Goal: Task Accomplishment & Management: Use online tool/utility

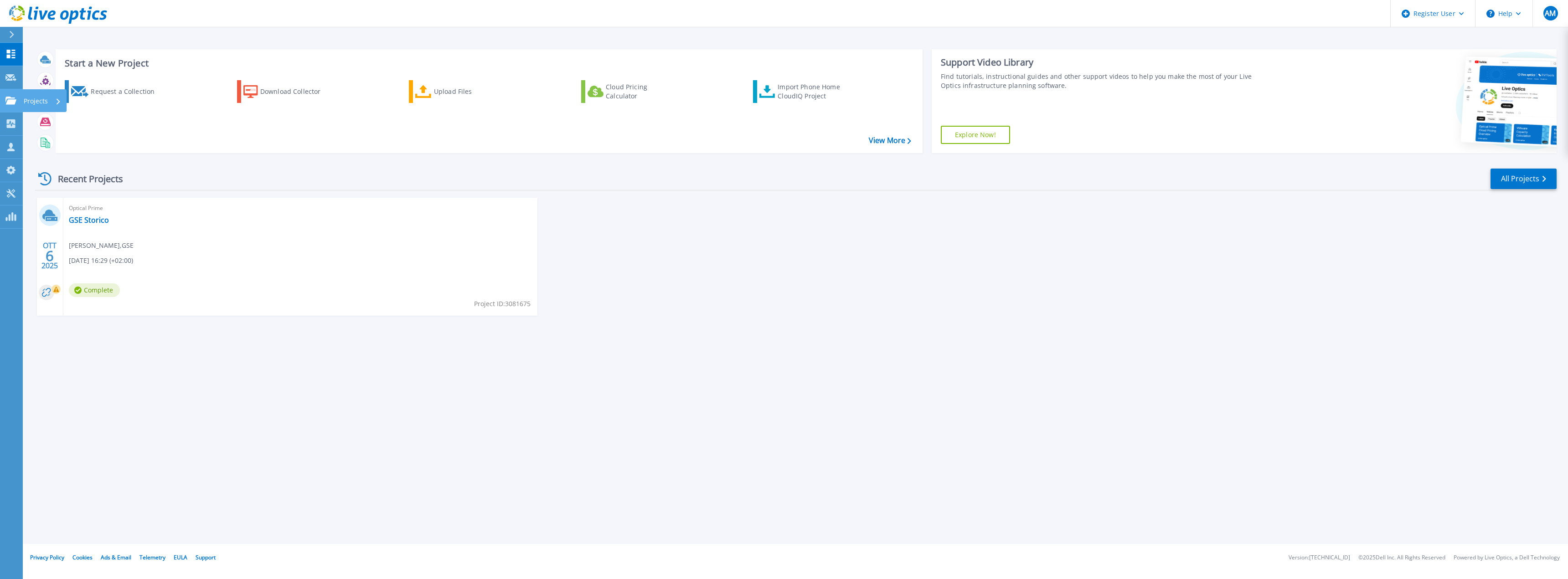
click at [30, 97] on p "Projects" at bounding box center [36, 101] width 24 height 24
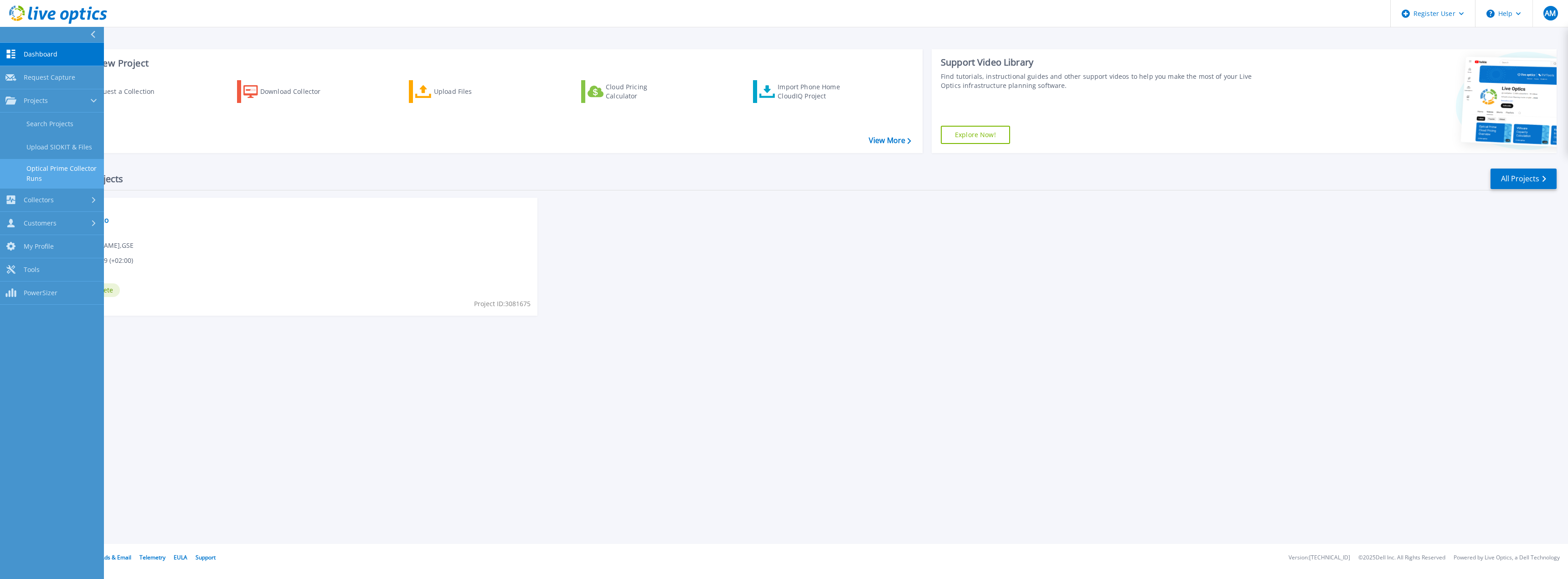
click at [60, 175] on link "Optical Prime Collector Runs" at bounding box center [52, 173] width 104 height 29
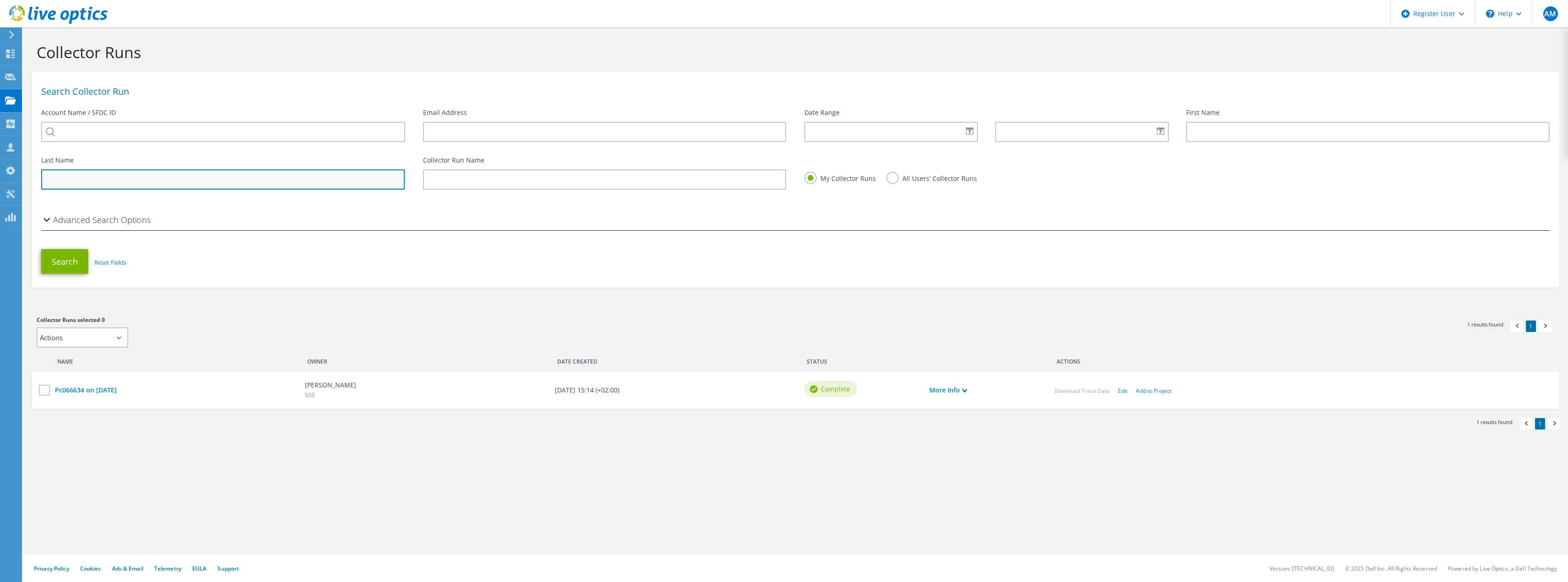
click at [209, 180] on input "text" at bounding box center [223, 179] width 364 height 20
type input "de falco"
click at [57, 265] on button "Search" at bounding box center [64, 261] width 47 height 24
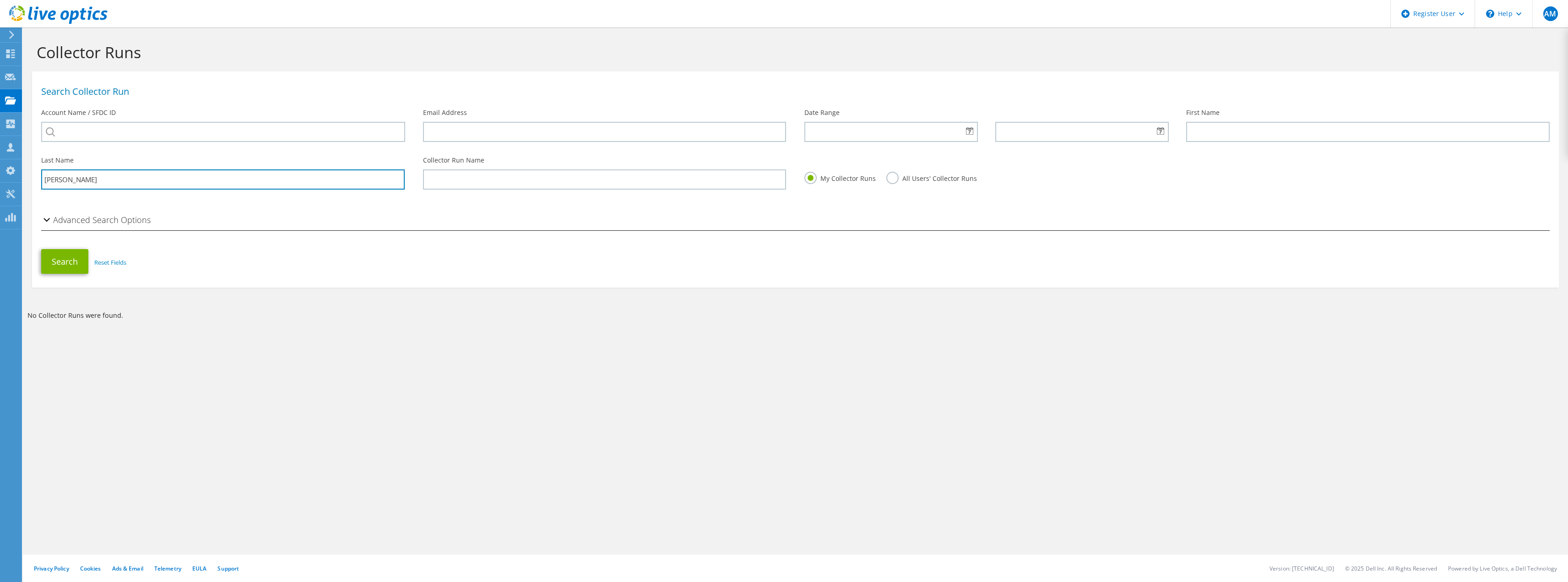
drag, startPoint x: 84, startPoint y: 180, endPoint x: 23, endPoint y: 180, distance: 61.0
click at [23, 180] on section "Collector Runs Search Collector Run Account Name / SFDC ID Email Address Date R…" at bounding box center [795, 200] width 1545 height 345
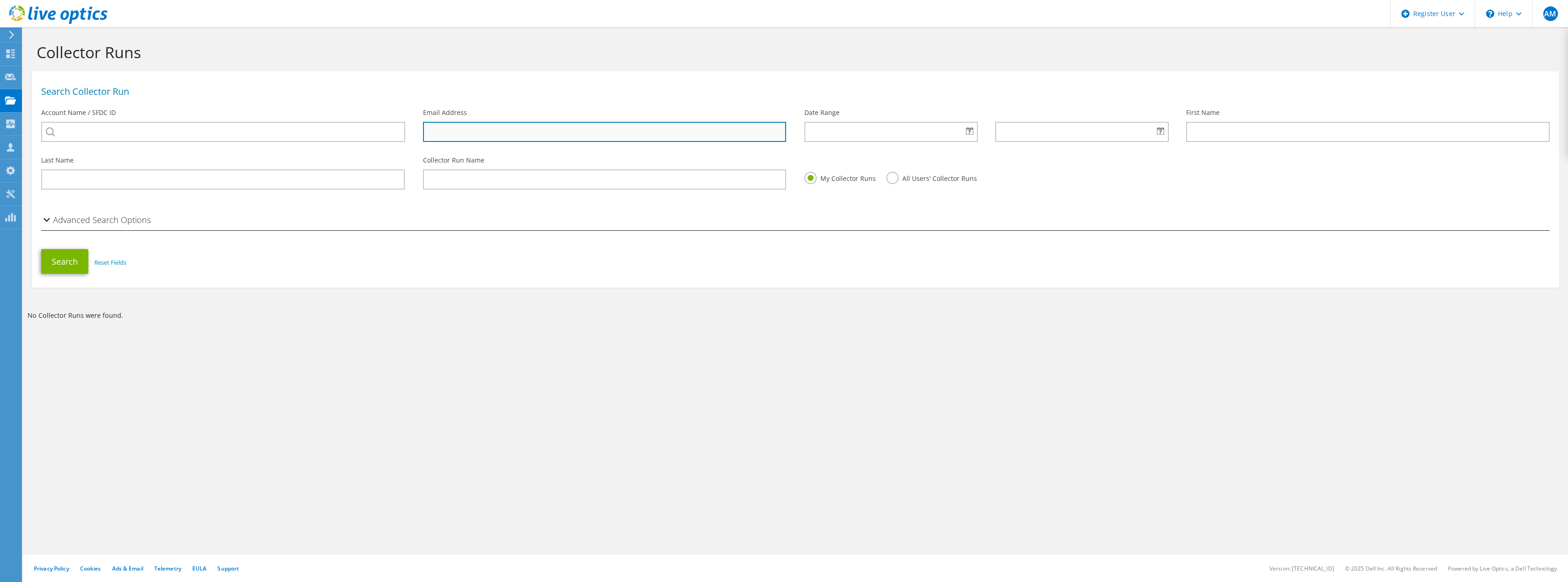
click at [685, 132] on input "text" at bounding box center [605, 131] width 364 height 20
click at [891, 177] on label "All Users' Collector Runs" at bounding box center [932, 177] width 90 height 12
click at [0, 0] on input "All Users' Collector Runs" at bounding box center [0, 0] width 0 height 0
click at [559, 128] on input "text" at bounding box center [605, 131] width 364 height 20
type input "giuseppe.defalco@dell.com"
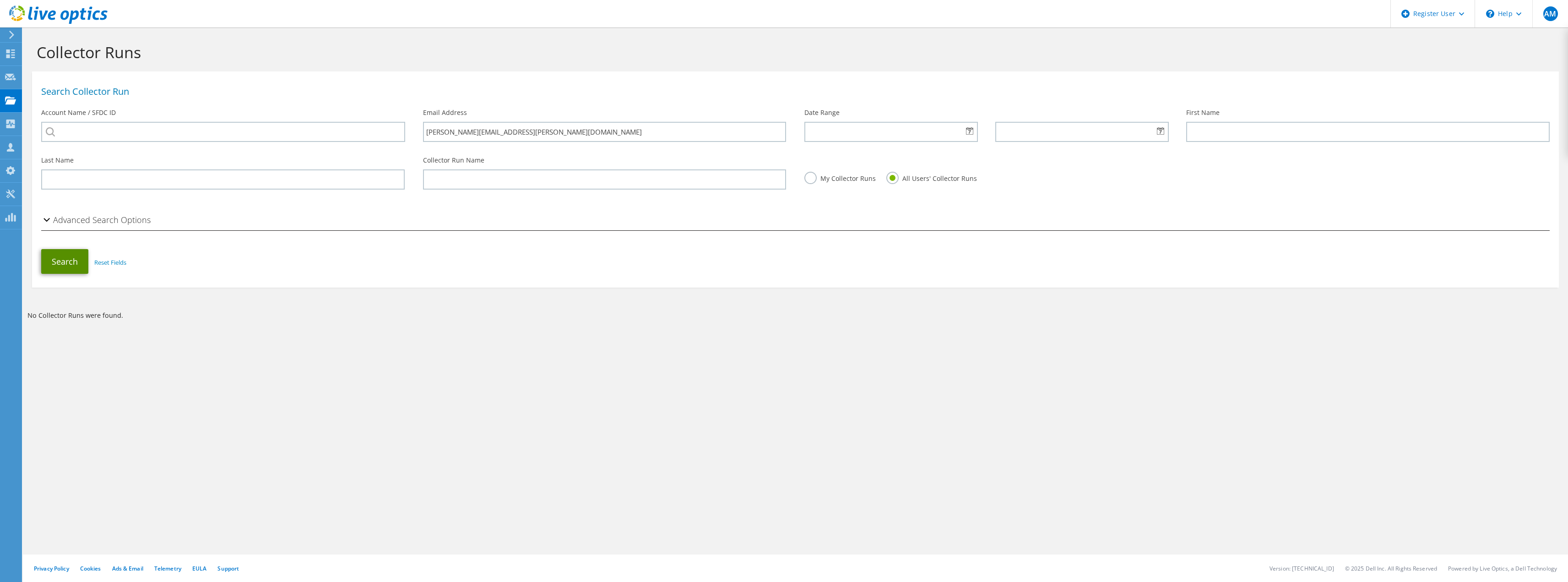
click at [68, 263] on button "Search" at bounding box center [64, 261] width 47 height 24
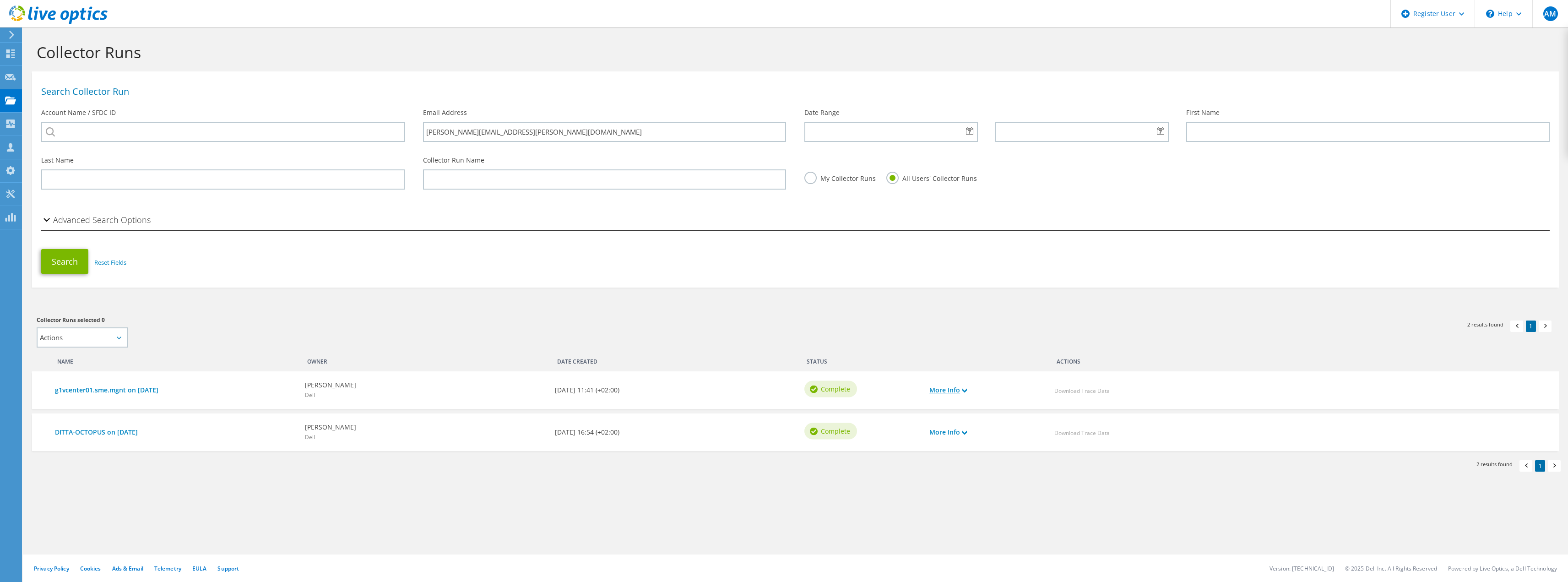
click at [965, 391] on use at bounding box center [964, 391] width 4 height 4
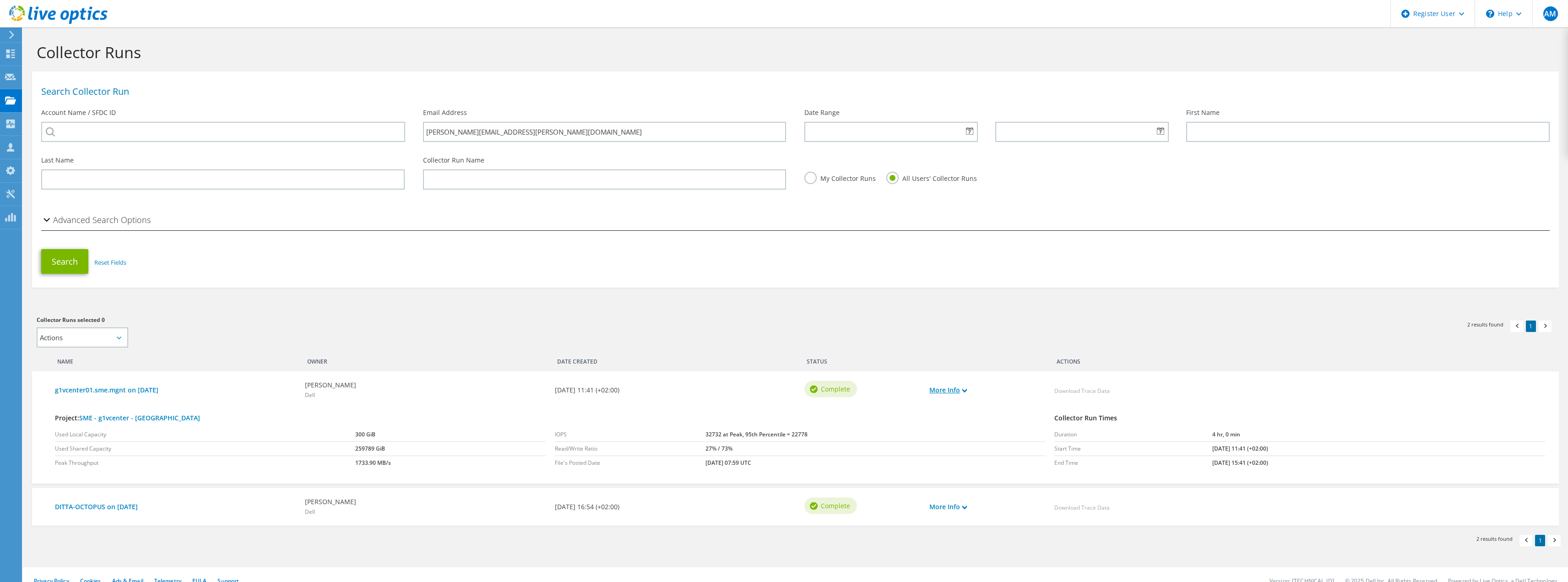
click at [965, 391] on use at bounding box center [964, 391] width 4 height 4
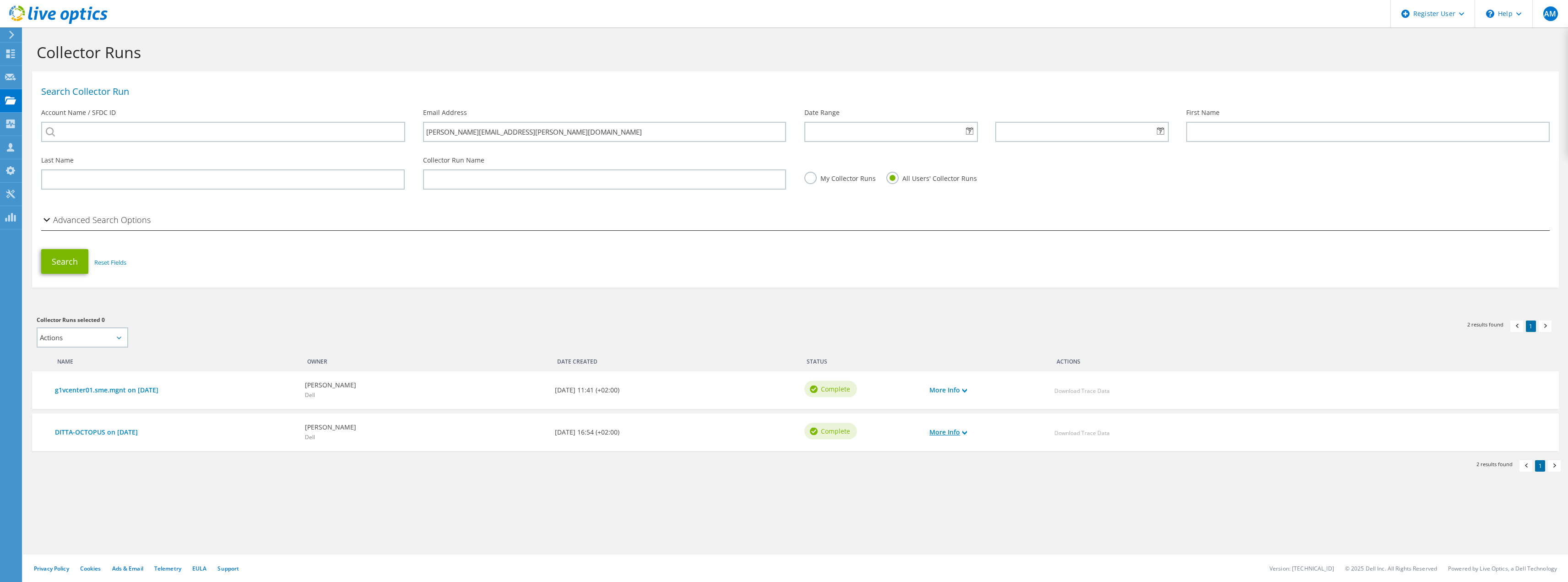
click at [966, 432] on icon at bounding box center [964, 432] width 4 height 4
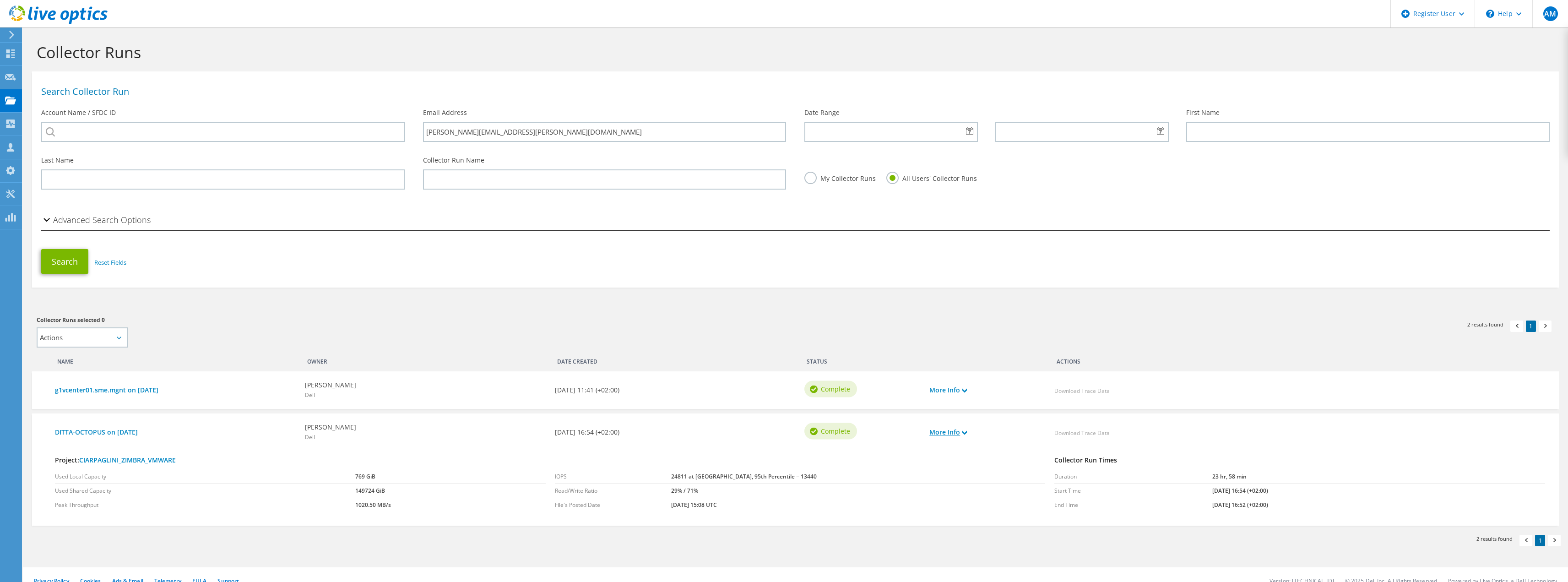
click at [966, 432] on icon at bounding box center [964, 432] width 4 height 4
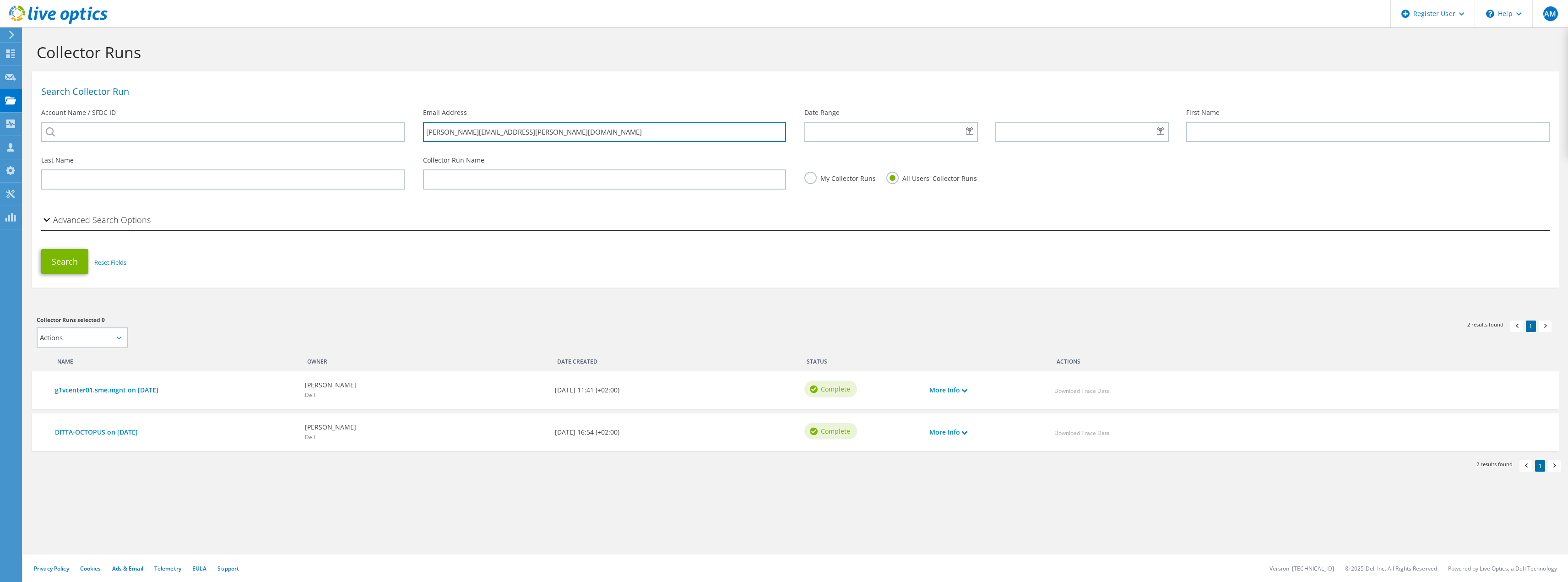
drag, startPoint x: 531, startPoint y: 131, endPoint x: 322, endPoint y: 119, distance: 209.3
click at [322, 119] on div "Search Collector Run Account Name / SFDC ID Email Address giuseppe.defalco@dell…" at bounding box center [795, 113] width 1526 height 75
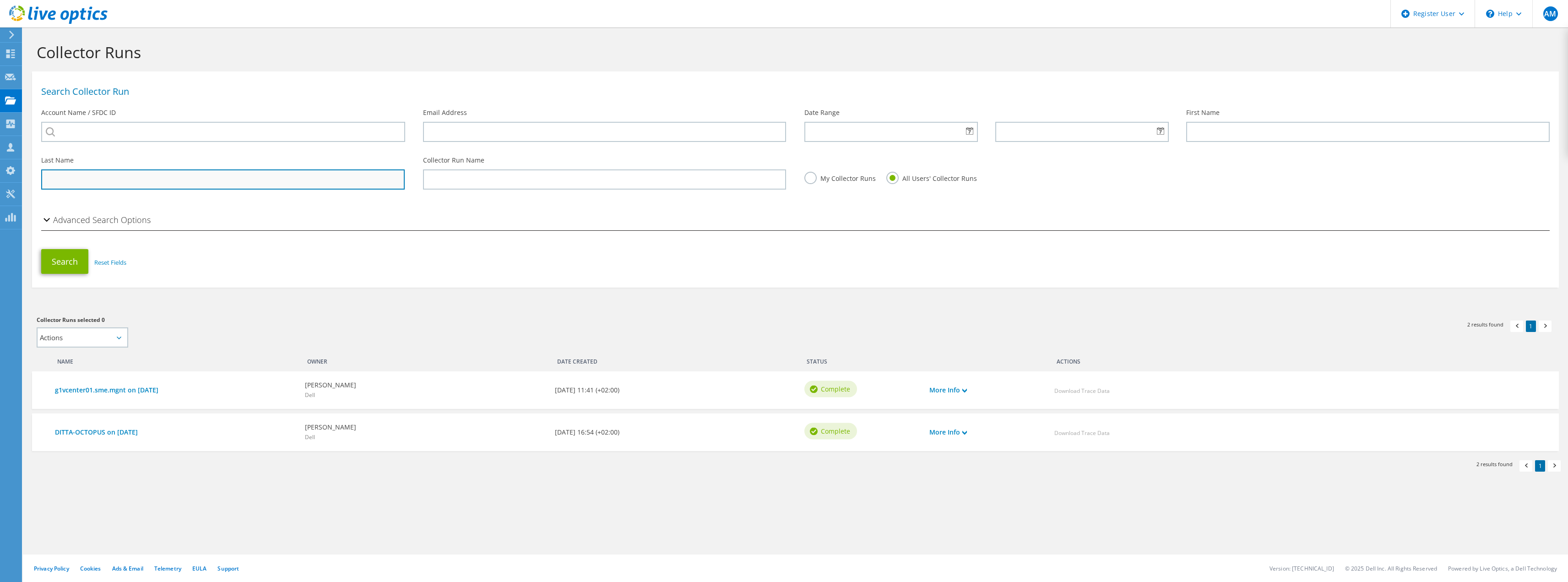
click at [193, 181] on input "text" at bounding box center [223, 179] width 364 height 20
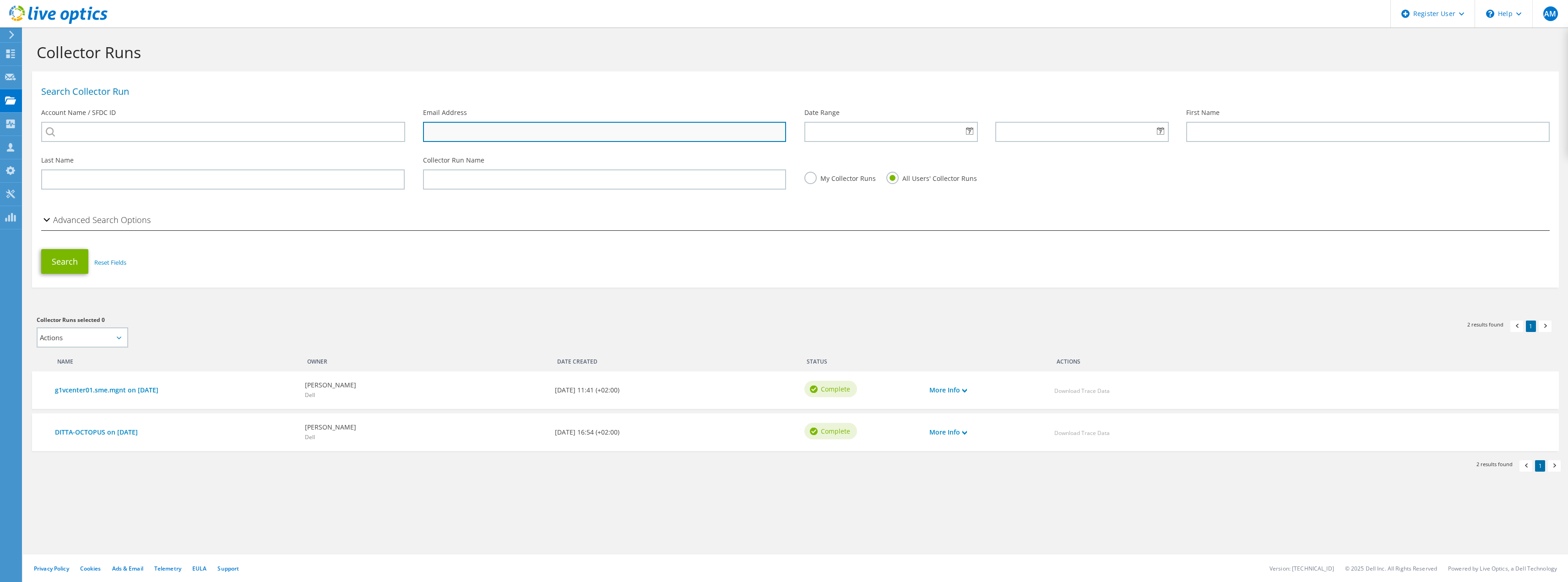
click at [436, 125] on input "text" at bounding box center [605, 131] width 364 height 20
type input "simone.tantari@gse.it"
click at [41, 249] on button "Search" at bounding box center [64, 261] width 47 height 24
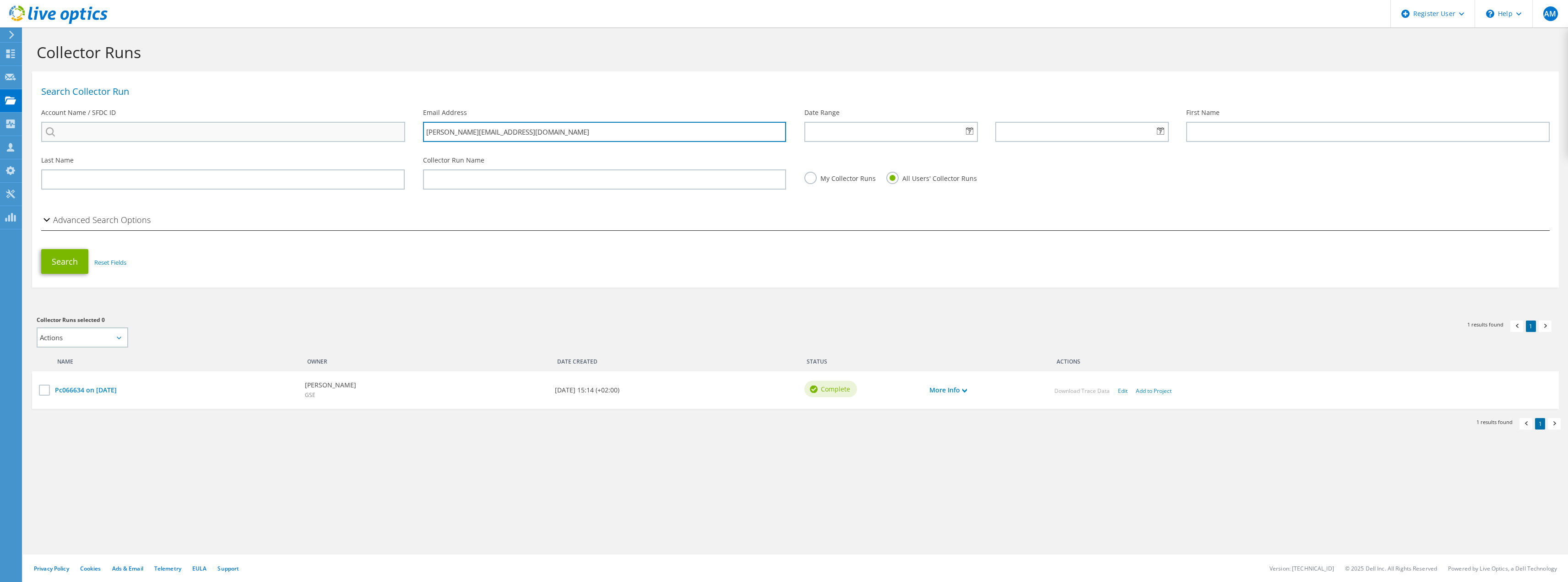
drag, startPoint x: 511, startPoint y: 130, endPoint x: 377, endPoint y: 125, distance: 134.1
click at [378, 125] on div "Search Collector Run Account Name / SFDC ID Email Address [PERSON_NAME][EMAIL_A…" at bounding box center [795, 113] width 1526 height 75
type input "[PERSON_NAME][EMAIL_ADDRESS][DOMAIN_NAME]"
click at [41, 249] on button "Search" at bounding box center [64, 261] width 47 height 24
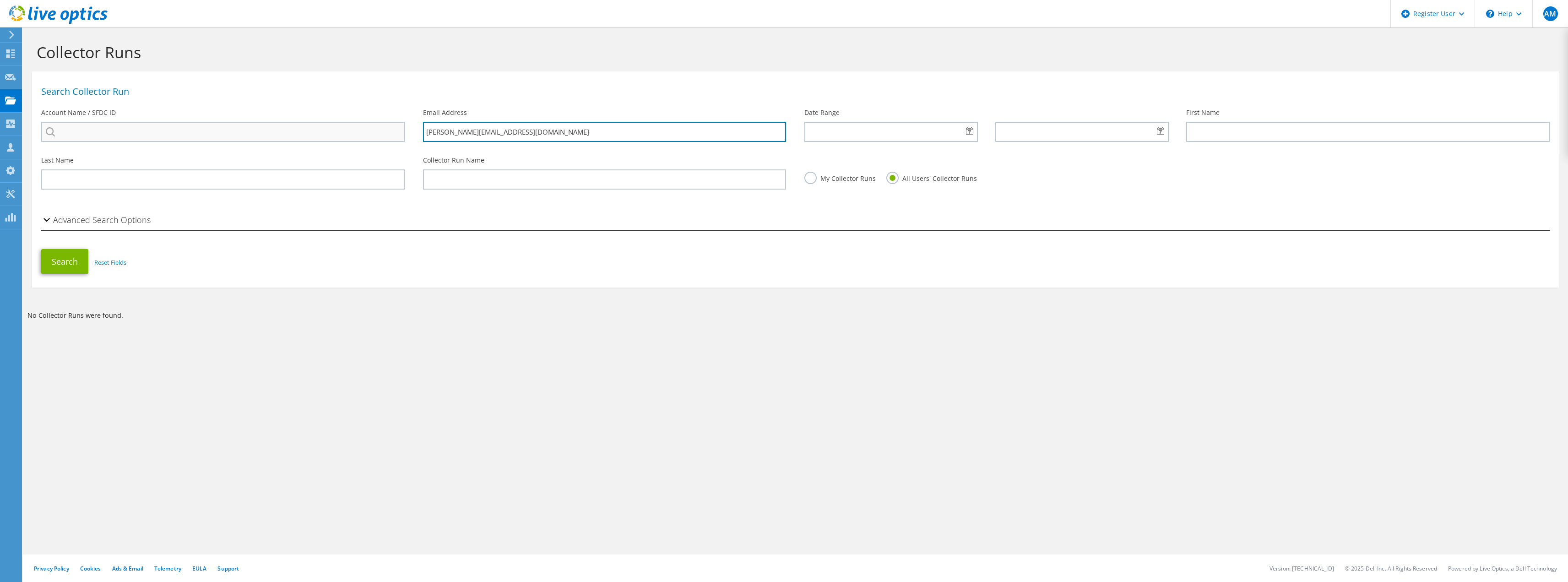
drag, startPoint x: 520, startPoint y: 136, endPoint x: 342, endPoint y: 136, distance: 178.0
click at [342, 136] on div "Search Collector Run Account Name / SFDC ID Email Address silvia.pedicelli@gse.…" at bounding box center [795, 113] width 1526 height 75
type input "carlo.pozzi@gse.it"
click at [68, 262] on button "Search" at bounding box center [64, 261] width 47 height 24
drag, startPoint x: 461, startPoint y: 131, endPoint x: 318, endPoint y: 119, distance: 143.5
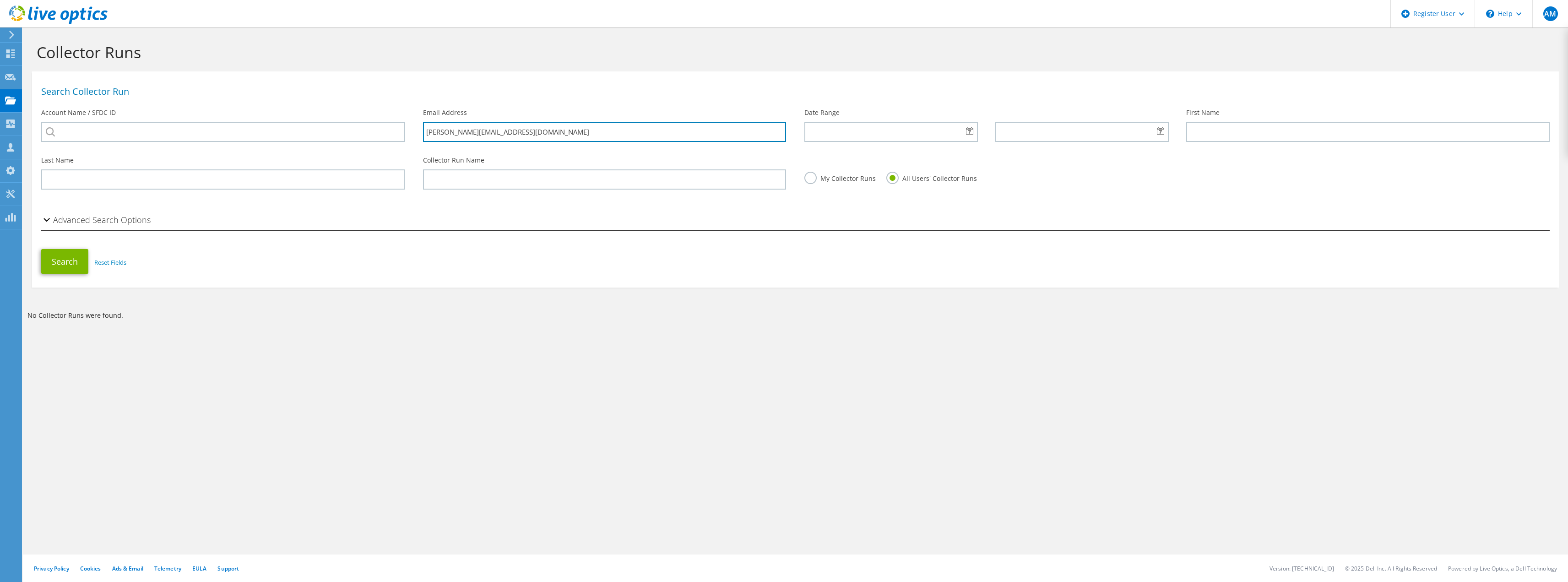
click at [318, 119] on div "Search Collector Run Account Name / SFDC ID Email Address carlo.pozzi@gse.it Da…" at bounding box center [795, 113] width 1526 height 75
type input "[PERSON_NAME][EMAIL_ADDRESS][DOMAIN_NAME]"
click at [75, 265] on button "Search" at bounding box center [64, 261] width 47 height 24
drag, startPoint x: 509, startPoint y: 133, endPoint x: 303, endPoint y: 123, distance: 206.2
click at [303, 123] on div "Search Collector Run Account Name / SFDC ID Email Address [PERSON_NAME][EMAIL_A…" at bounding box center [795, 113] width 1526 height 75
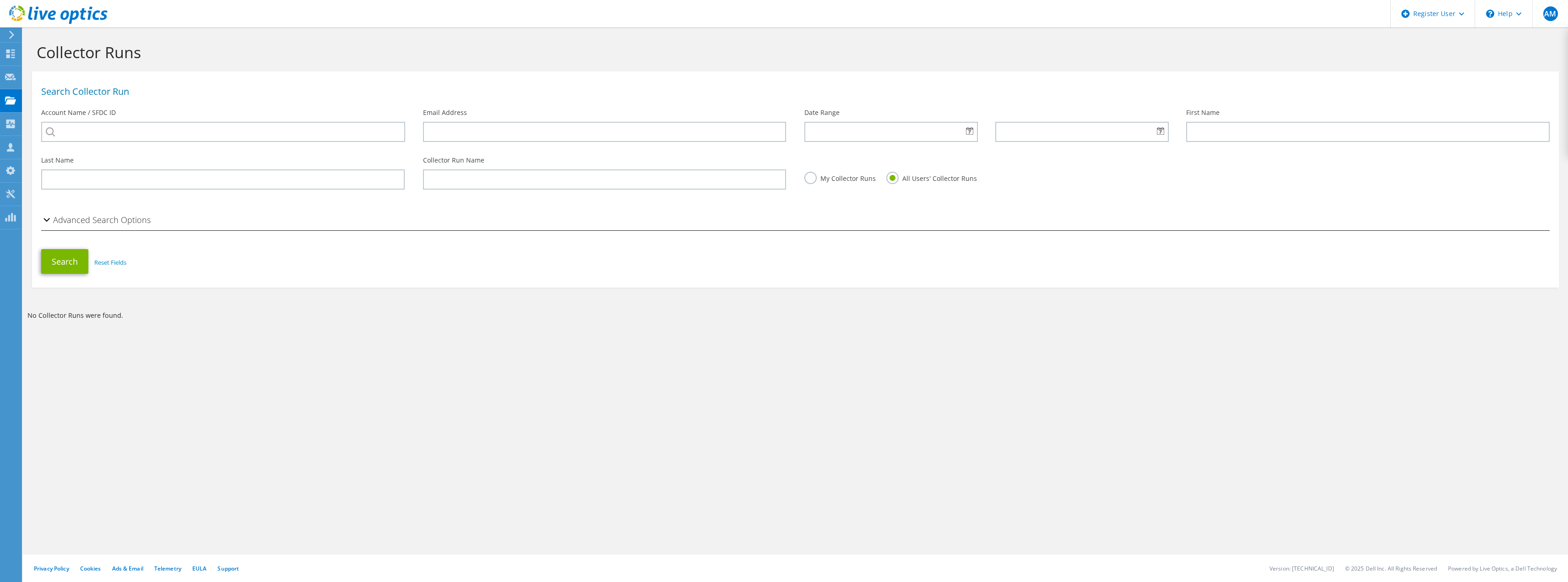
click at [553, 212] on div "Advanced Search Options" at bounding box center [795, 221] width 1526 height 29
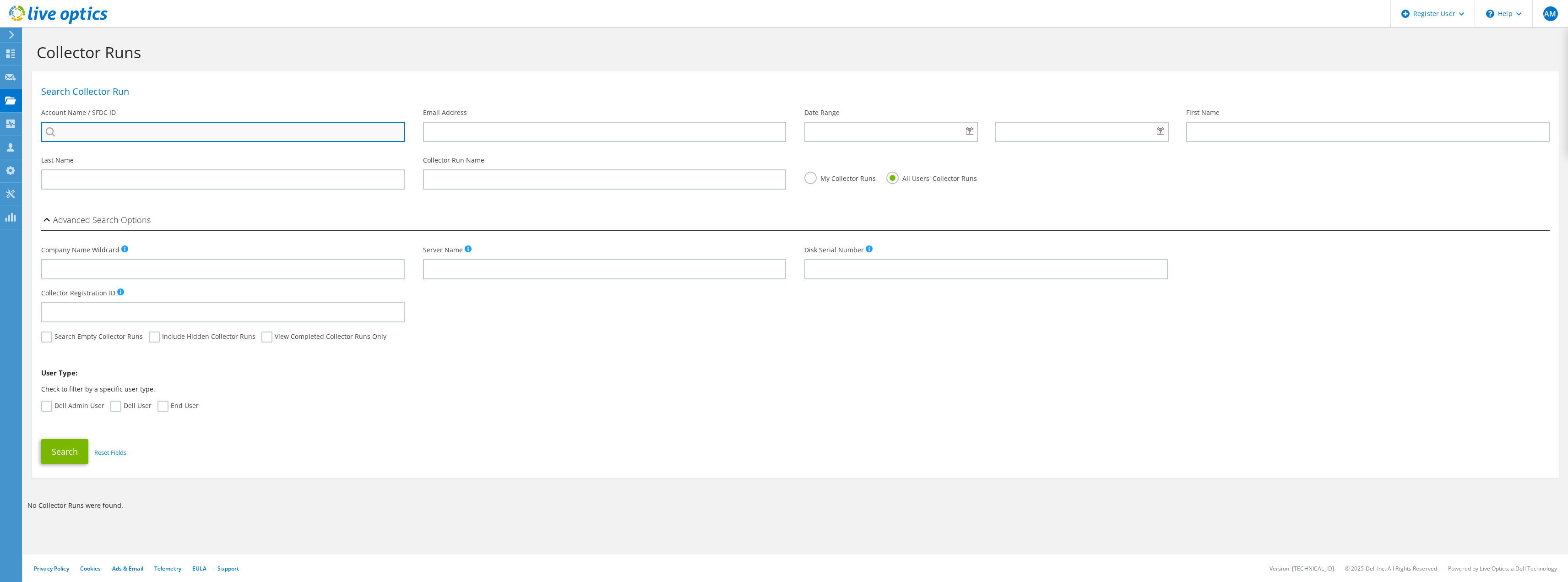
click at [138, 136] on input "search" at bounding box center [223, 131] width 364 height 20
drag, startPoint x: 75, startPoint y: 130, endPoint x: 65, endPoint y: 128, distance: 10.2
click at [65, 128] on input "GSE" at bounding box center [223, 131] width 364 height 20
click at [128, 155] on li "GESTORE DEI SERVIZI ELETTRICI GSE SPA : 1704323853" at bounding box center [116, 149] width 150 height 11
type input "GESTORE DEI SERVIZI ELETTRICI GSE SPA : 1704323853"
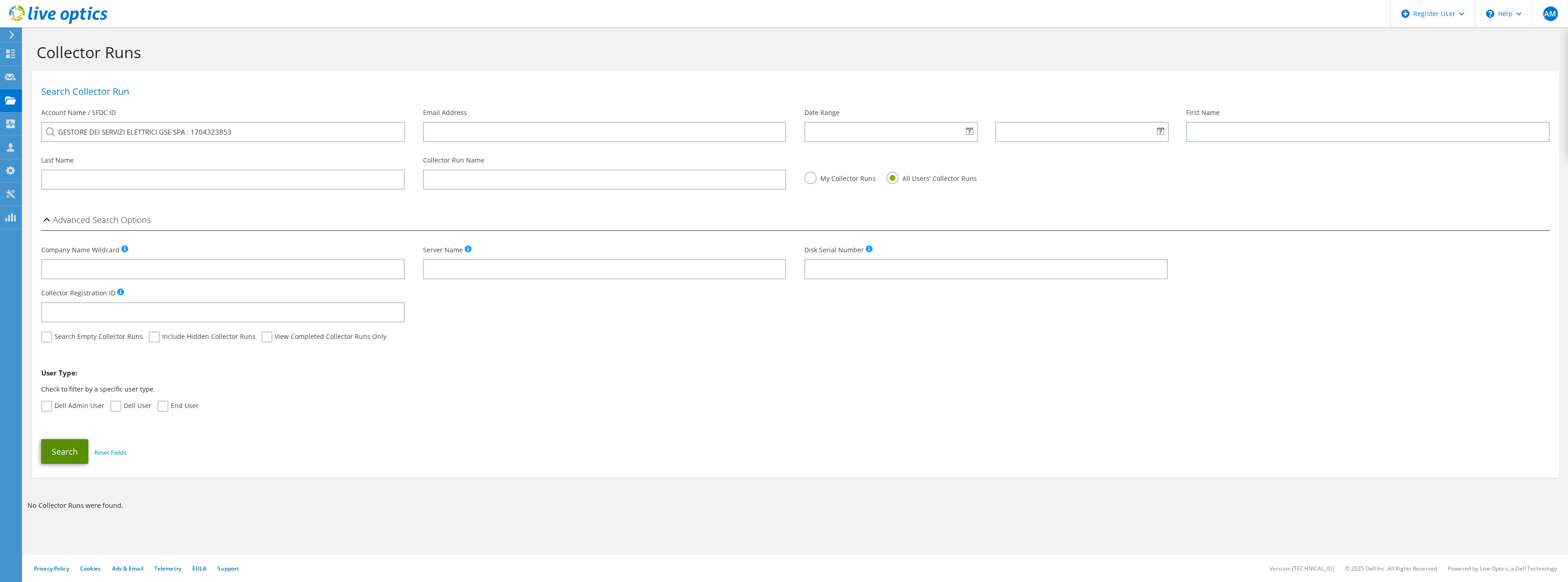
click at [55, 451] on button "Search" at bounding box center [64, 451] width 47 height 24
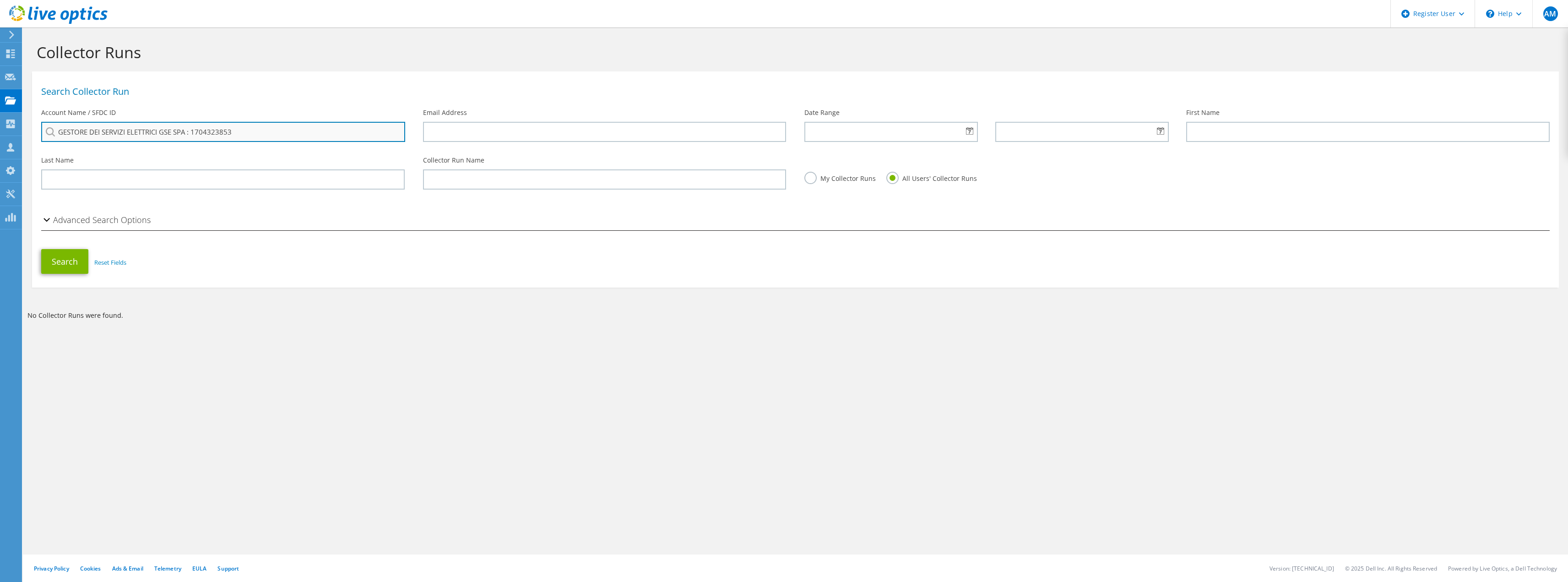
click at [287, 127] on input "GESTORE DEI SERVIZI ELETTRICI GSE SPA : 1704323853" at bounding box center [223, 131] width 364 height 20
drag, startPoint x: 255, startPoint y: 133, endPoint x: 0, endPoint y: 130, distance: 255.0
click at [0, 130] on div "AM Dell User Alessandra Milita Alessandra.Milita@dell.com Dell My Profile Log O…" at bounding box center [784, 291] width 1568 height 582
click at [243, 132] on input "GESTORE DEI SERVIZI ELETTRICI GSE SPA : 1704323853" at bounding box center [223, 131] width 364 height 20
drag, startPoint x: 241, startPoint y: 132, endPoint x: 185, endPoint y: 130, distance: 56.0
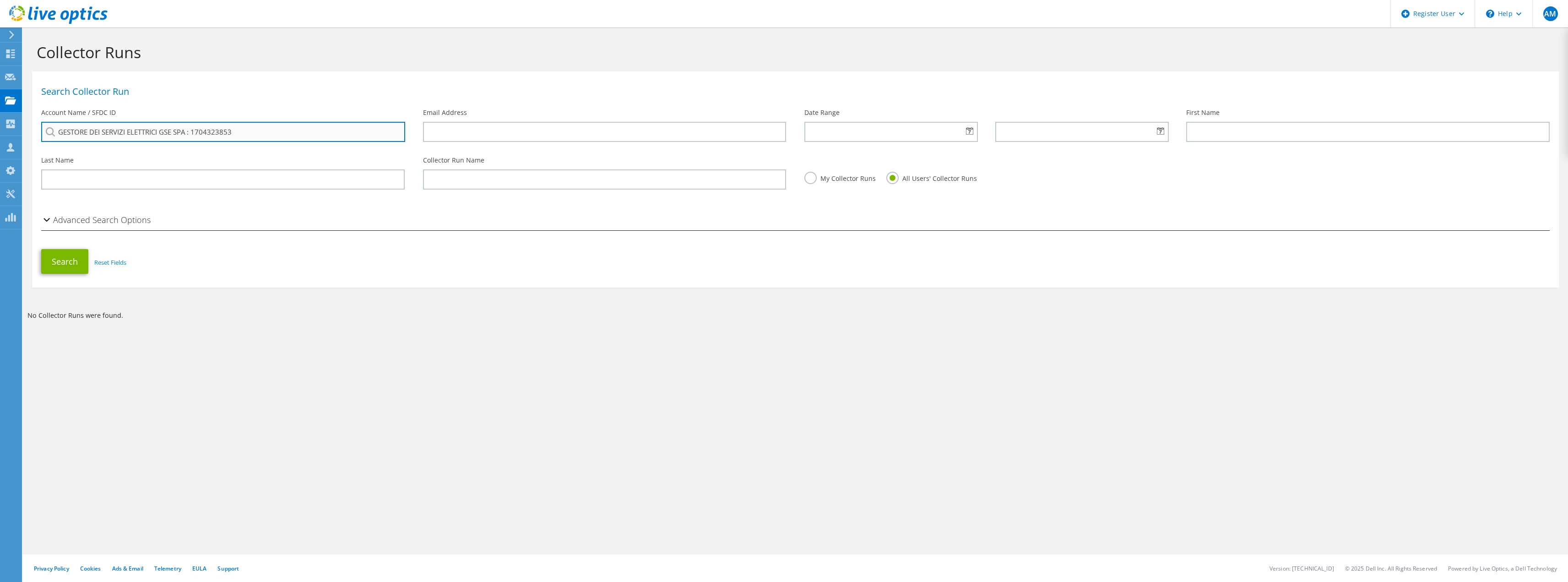
click at [185, 130] on input "GESTORE DEI SERVIZI ELETTRICI GSE SPA : 1704323853" at bounding box center [223, 131] width 364 height 20
click at [178, 155] on li "GESTORE DEI SERVIZI ELETTRICI GSE SPA : 1704341094" at bounding box center [116, 149] width 150 height 11
type input "GESTORE DEI SERVIZI ELETTRICI GSE SPA : 1704341094"
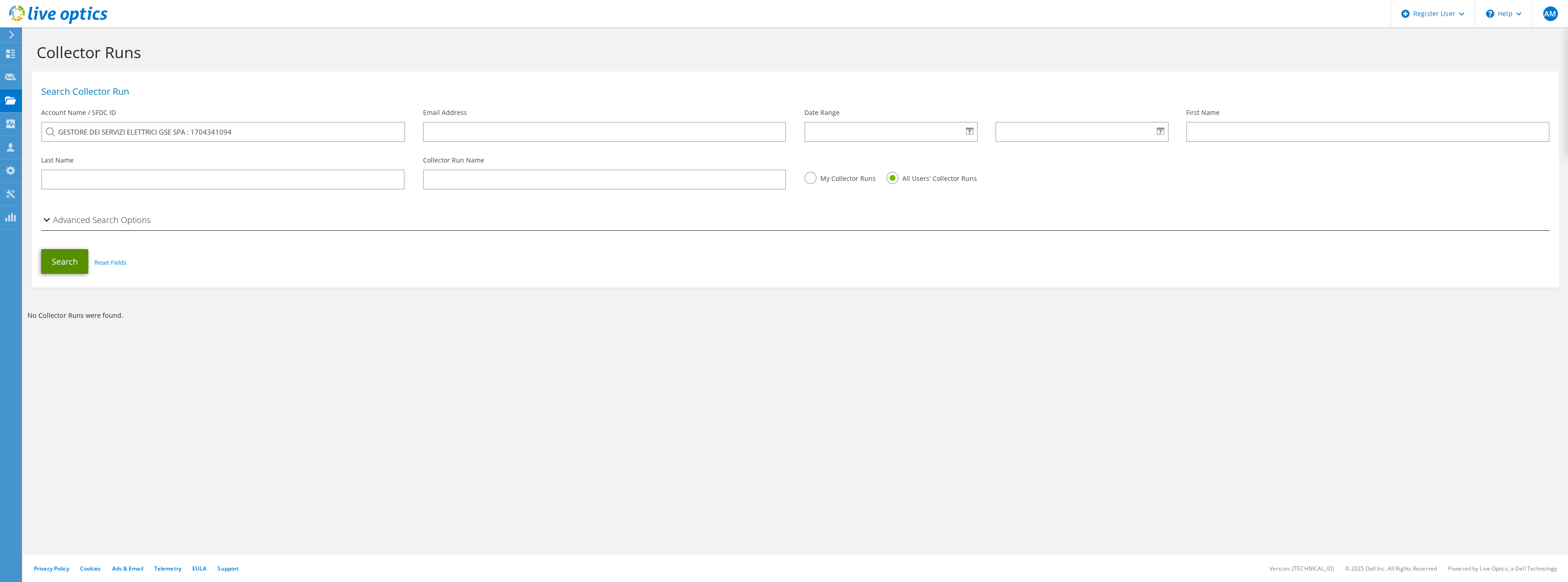
click at [63, 265] on button "Search" at bounding box center [64, 261] width 47 height 24
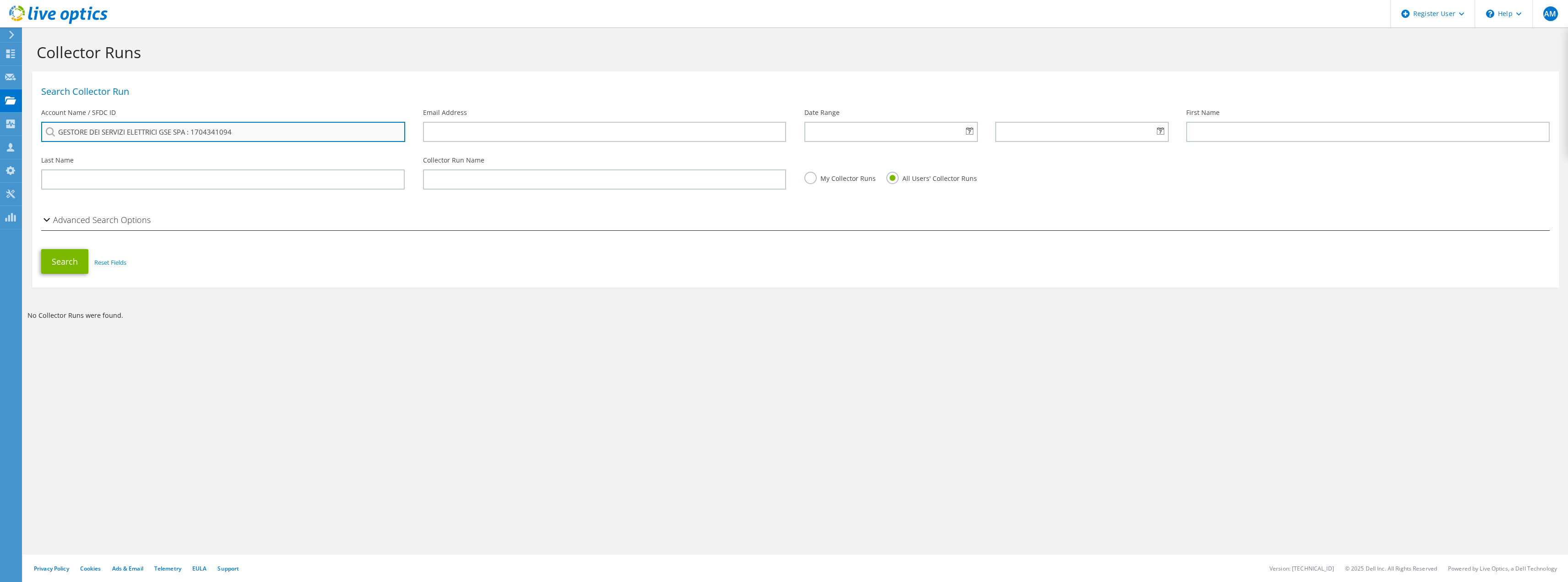
drag, startPoint x: 234, startPoint y: 133, endPoint x: 186, endPoint y: 131, distance: 48.0
click at [186, 131] on input "GESTORE DEI SERVIZI ELETTRICI GSE SPA : 1704341094" at bounding box center [223, 131] width 364 height 20
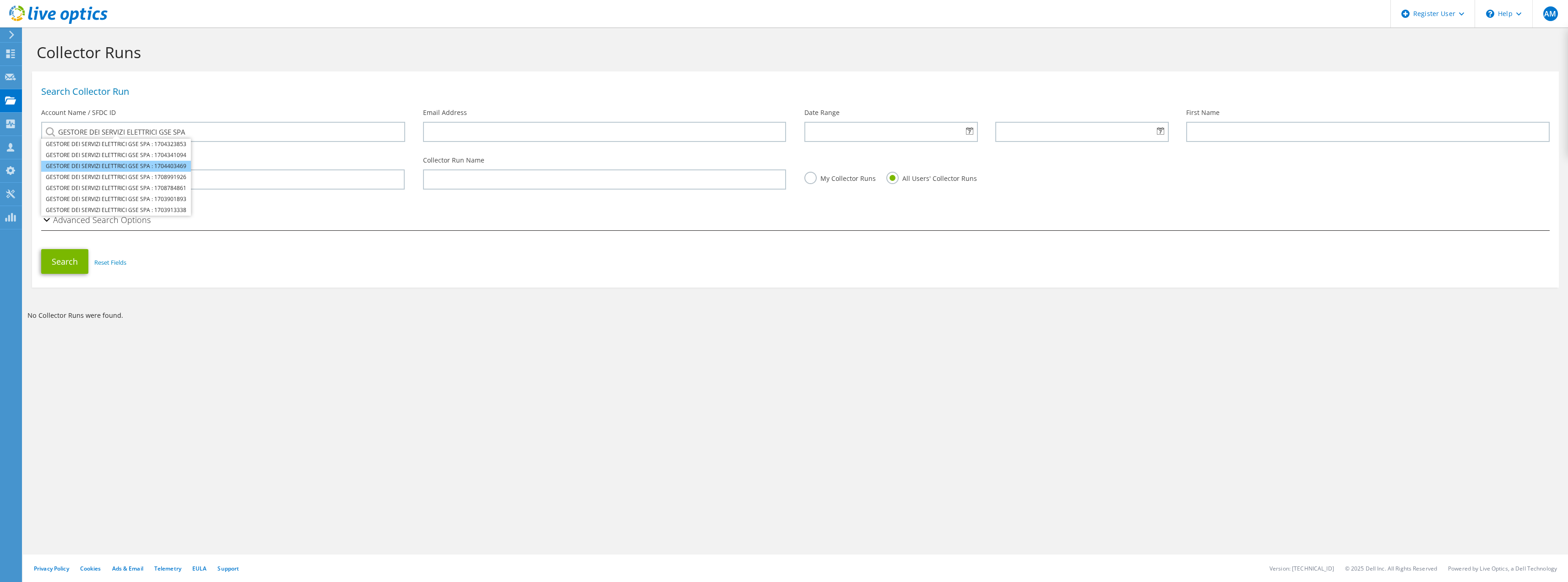
click at [169, 168] on li "GESTORE DEI SERVIZI ELETTRICI GSE SPA : 1704403469" at bounding box center [116, 166] width 150 height 11
type input "GESTORE DEI SERVIZI ELETTRICI GSE SPA : 1704403469"
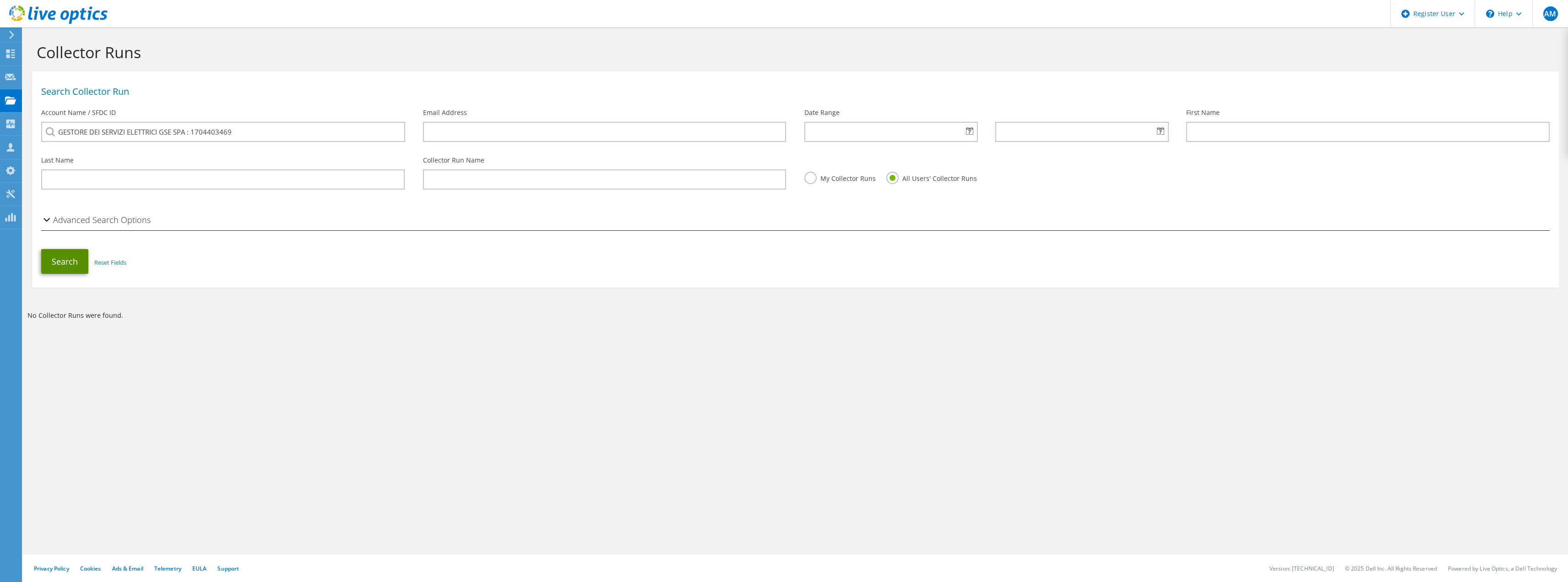
click at [61, 266] on button "Search" at bounding box center [64, 261] width 47 height 24
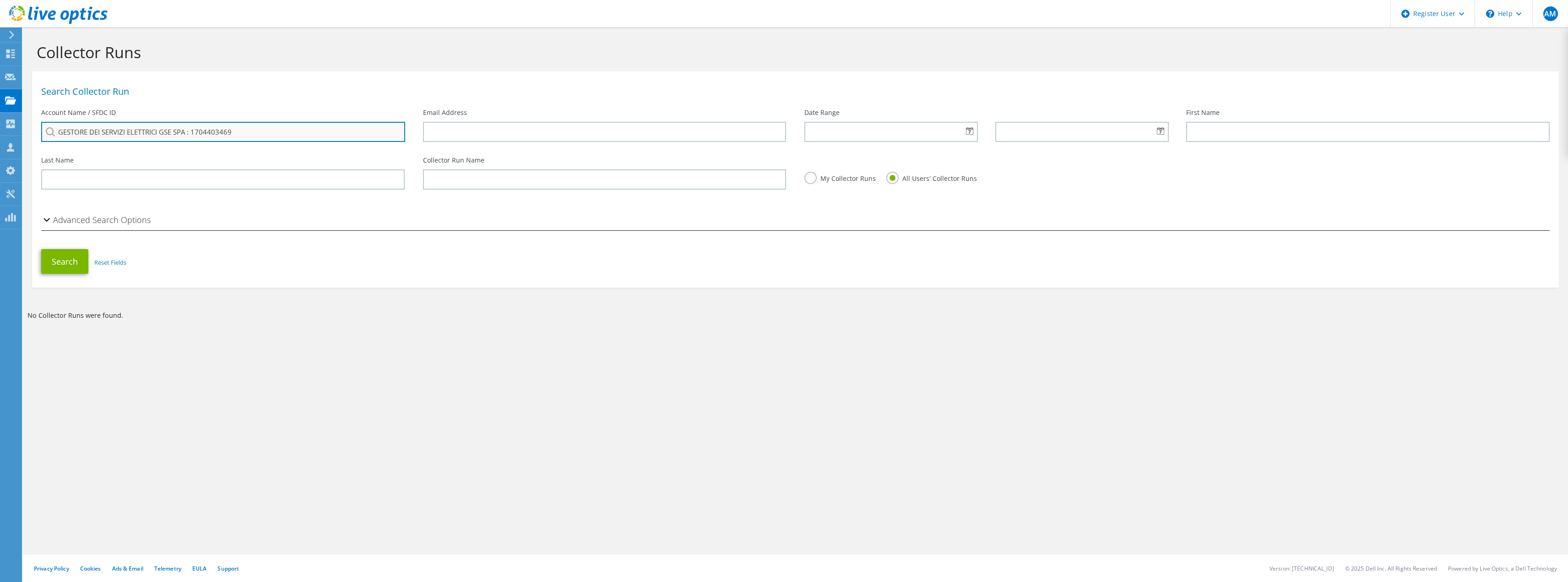
drag, startPoint x: 241, startPoint y: 132, endPoint x: 187, endPoint y: 129, distance: 54.1
click at [187, 129] on input "GESTORE DEI SERVIZI ELETTRICI GSE SPA : 1704403469" at bounding box center [223, 131] width 364 height 20
click at [182, 175] on li "GESTORE DEI SERVIZI ELETTRICI GSE SPA : 1708991926" at bounding box center [116, 171] width 150 height 11
type input "GESTORE DEI SERVIZI ELETTRICI GSE SPA : 1708991926"
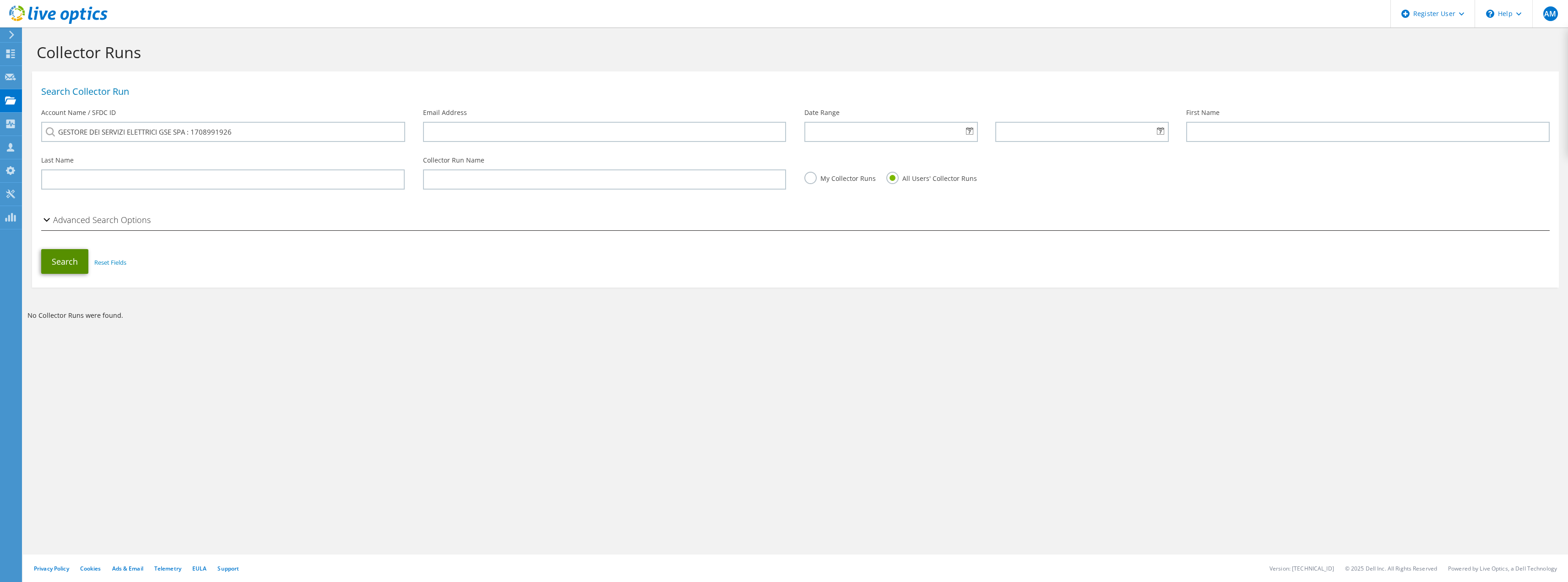
click at [67, 263] on button "Search" at bounding box center [64, 261] width 47 height 24
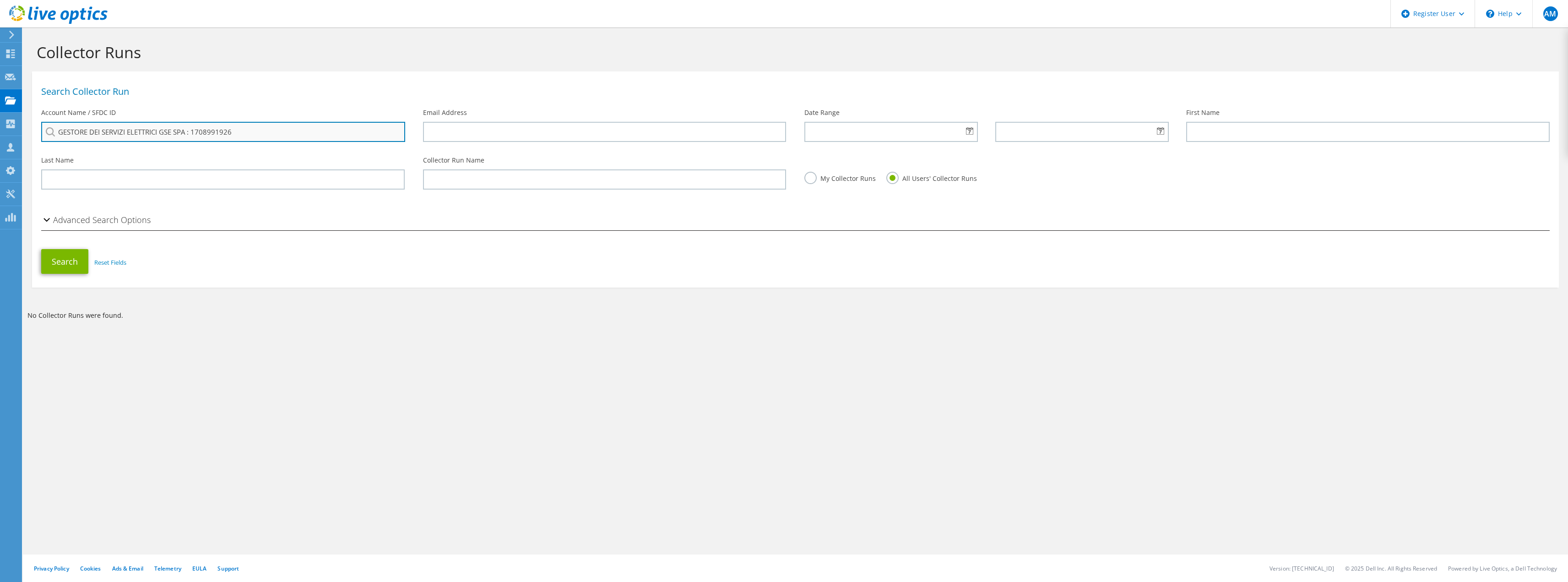
drag, startPoint x: 241, startPoint y: 134, endPoint x: 187, endPoint y: 133, distance: 54.0
click at [187, 133] on input "GESTORE DEI SERVIZI ELETTRICI GSE SPA : 1708991926" at bounding box center [223, 131] width 364 height 20
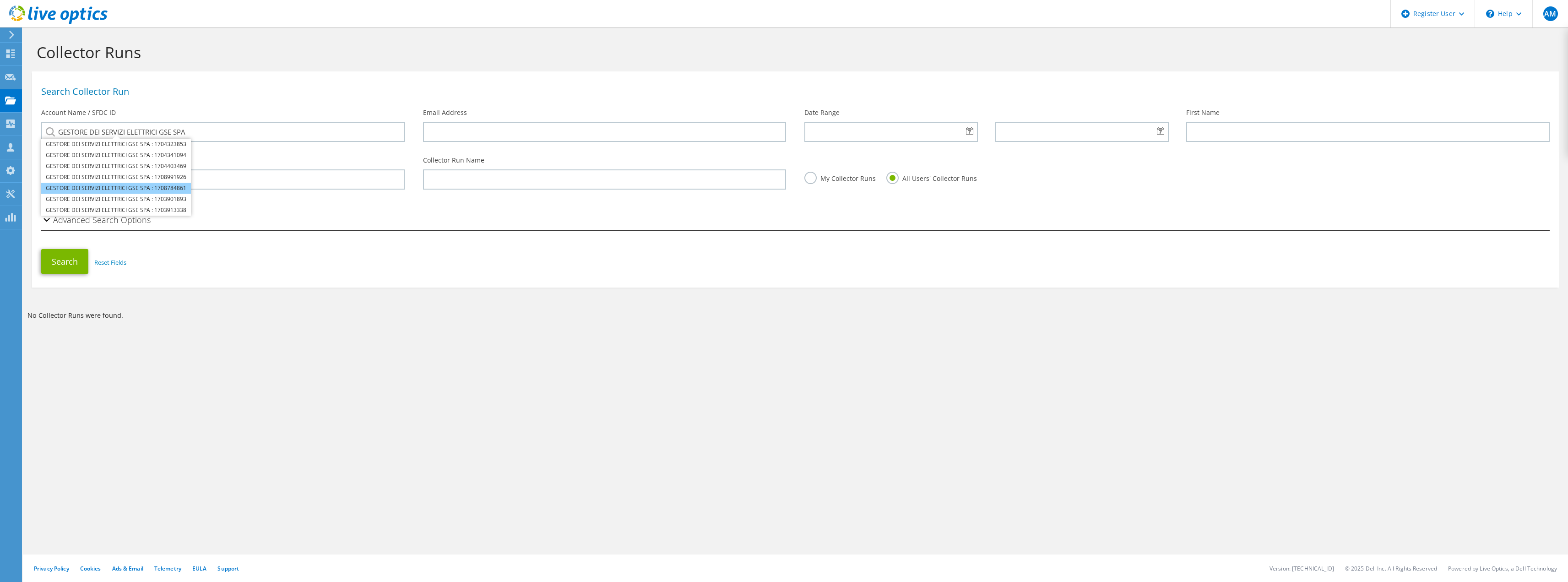
click at [177, 191] on li "GESTORE DEI SERVIZI ELETTRICI GSE SPA : 1708784861" at bounding box center [116, 188] width 150 height 11
type input "GESTORE DEI SERVIZI ELETTRICI GSE SPA : 1708784861"
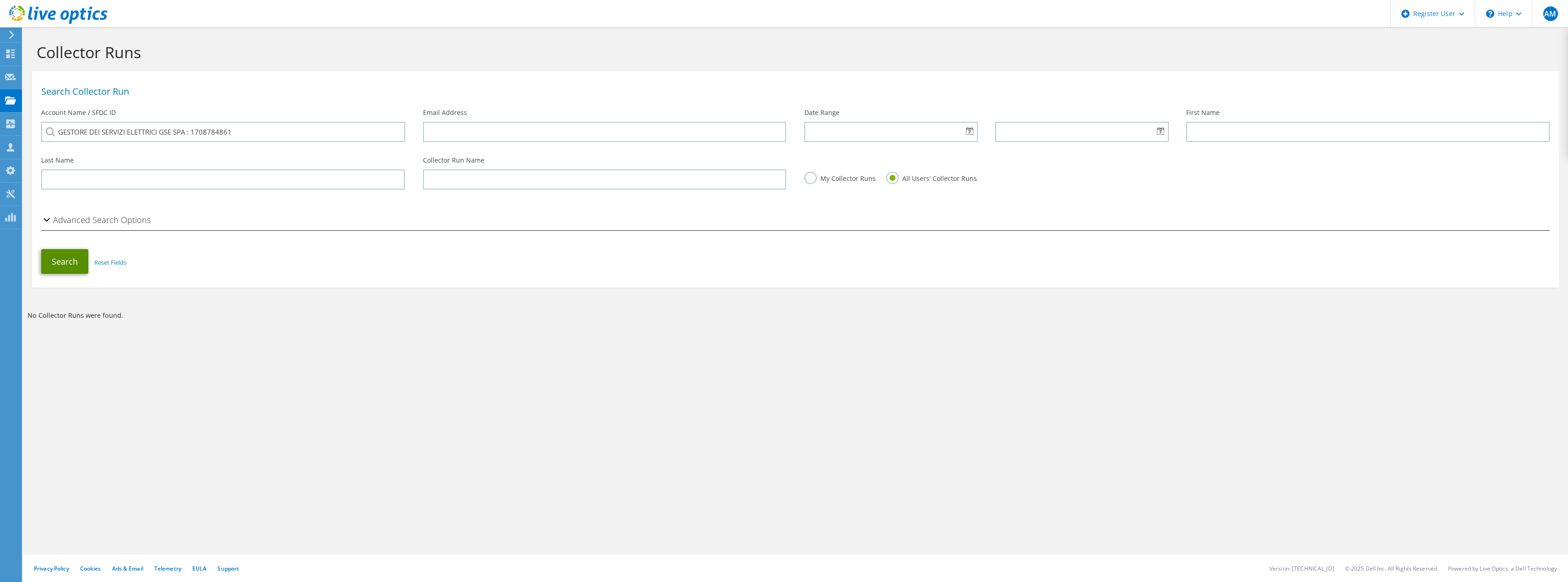
click at [72, 262] on button "Search" at bounding box center [64, 261] width 47 height 24
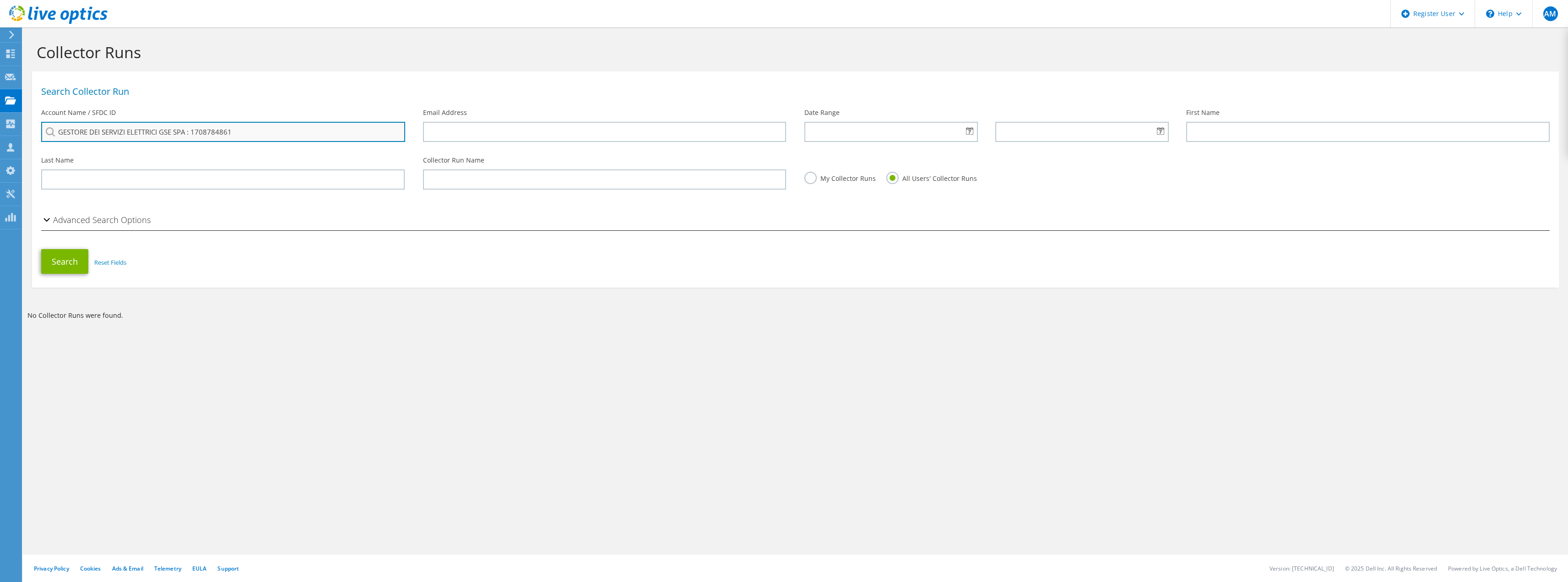
drag, startPoint x: 246, startPoint y: 136, endPoint x: 188, endPoint y: 131, distance: 58.2
click at [188, 131] on input "GESTORE DEI SERVIZI ELETTRICI GSE SPA : 1708784861" at bounding box center [223, 131] width 364 height 20
click at [179, 199] on li "GESTORE DEI SERVIZI ELETTRICI GSE SPA : 1703901893" at bounding box center [116, 193] width 150 height 11
type input "GESTORE DEI SERVIZI ELETTRICI GSE SPA : 1703901893"
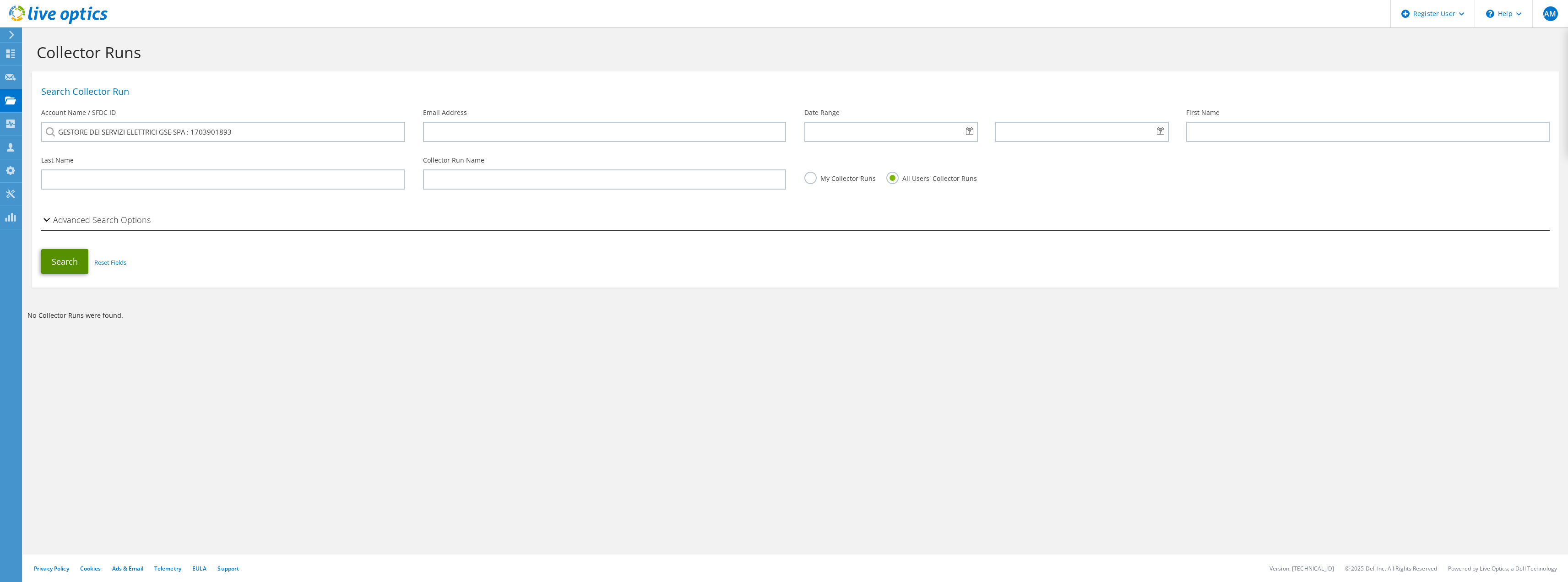
click at [67, 267] on button "Search" at bounding box center [64, 261] width 47 height 24
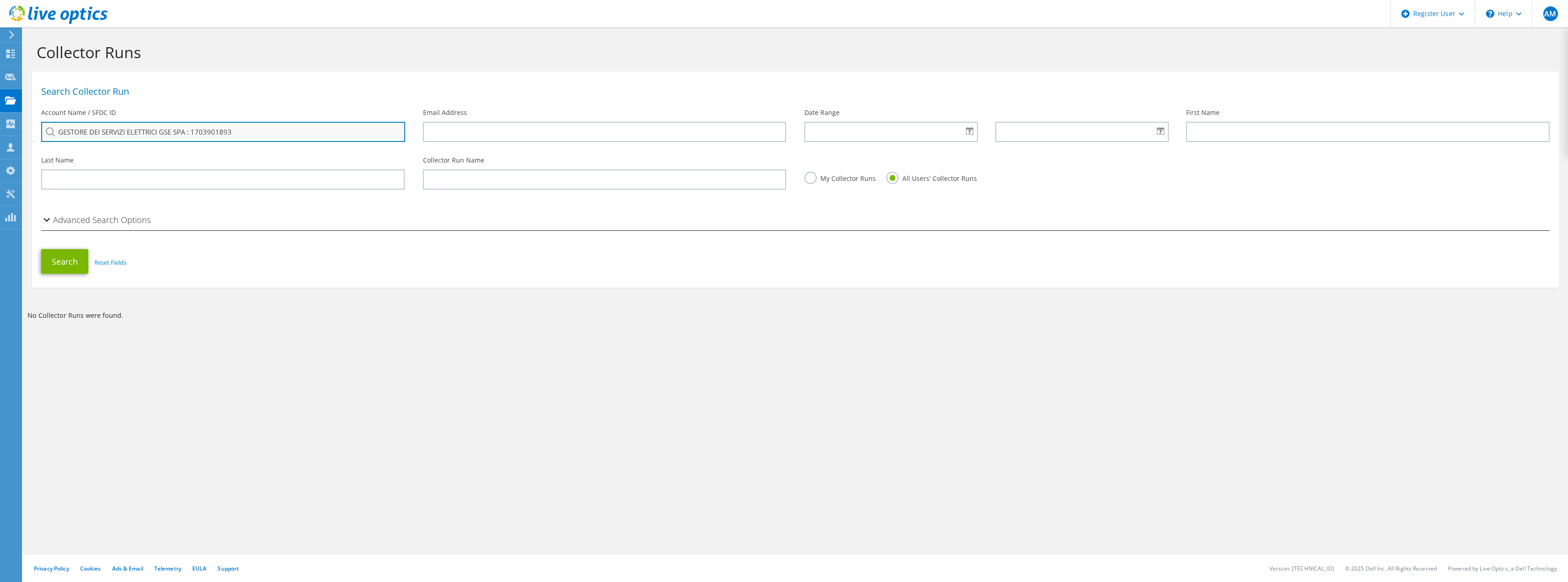
drag, startPoint x: 243, startPoint y: 133, endPoint x: 188, endPoint y: 128, distance: 55.2
click at [188, 128] on input "GESTORE DEI SERVIZI ELETTRICI GSE SPA : 1703901893" at bounding box center [223, 131] width 364 height 20
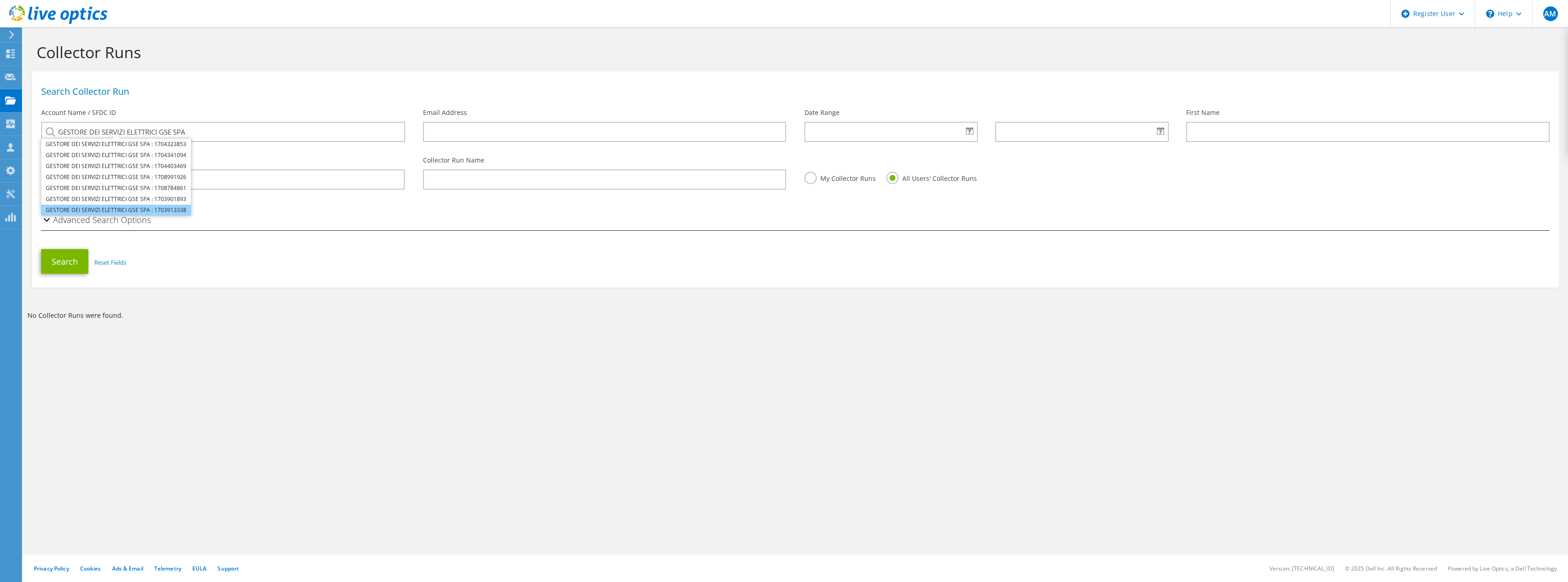
click at [183, 208] on li "GESTORE DEI SERVIZI ELETTRICI GSE SPA : 1703913338" at bounding box center [116, 210] width 150 height 11
type input "GESTORE DEI SERVIZI ELETTRICI GSE SPA : 1703913338"
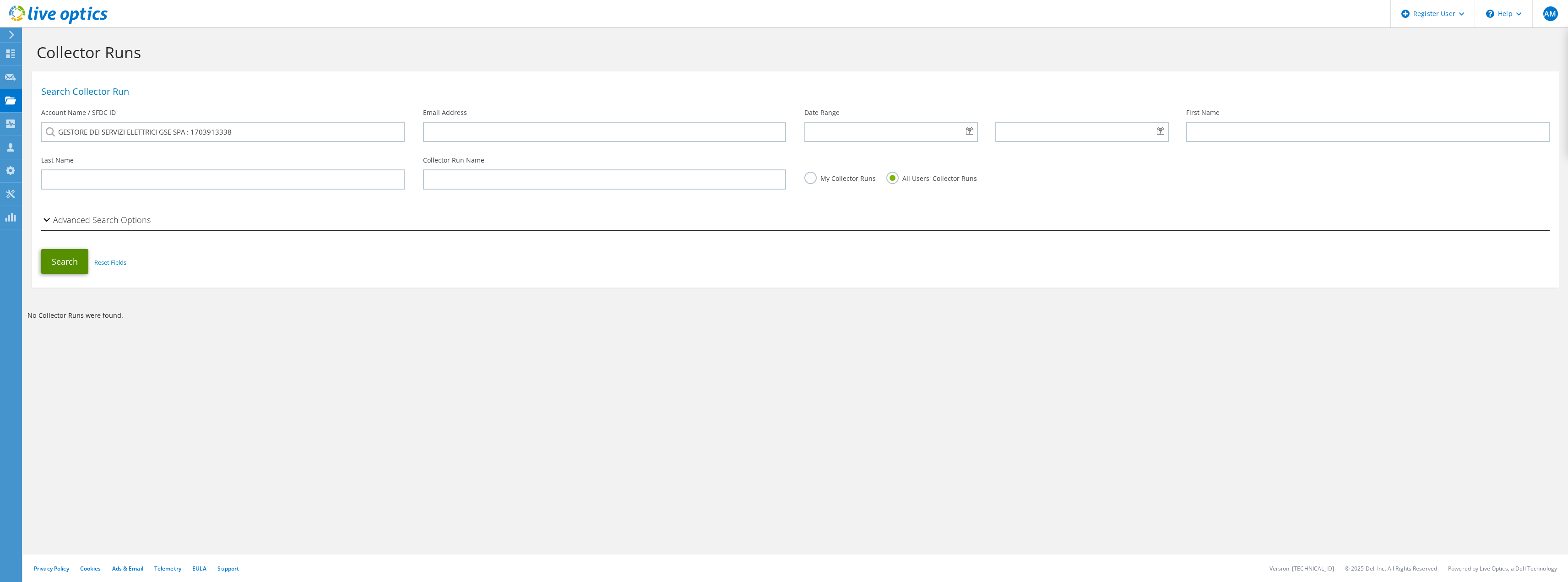
click at [68, 264] on button "Search" at bounding box center [64, 261] width 47 height 24
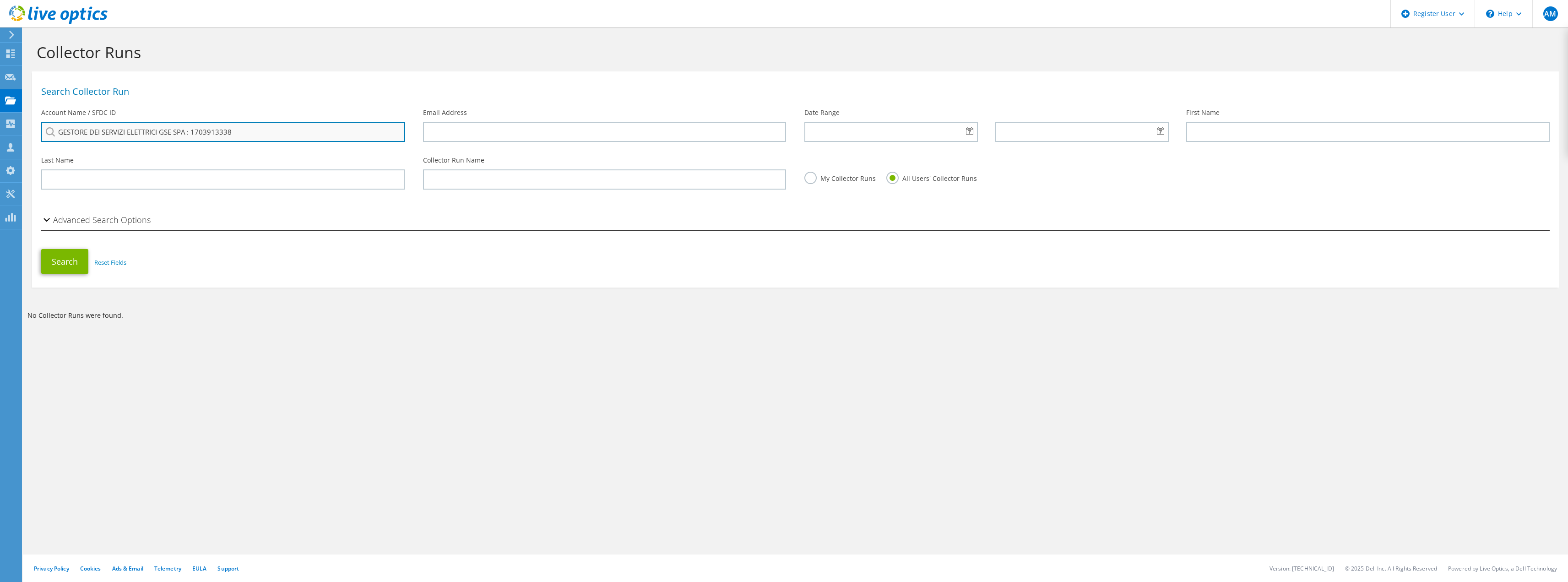
drag, startPoint x: 245, startPoint y: 132, endPoint x: 186, endPoint y: 130, distance: 59.0
click at [186, 130] on input "GESTORE DEI SERVIZI ELETTRICI GSE SPA : 1703913338" at bounding box center [223, 131] width 364 height 20
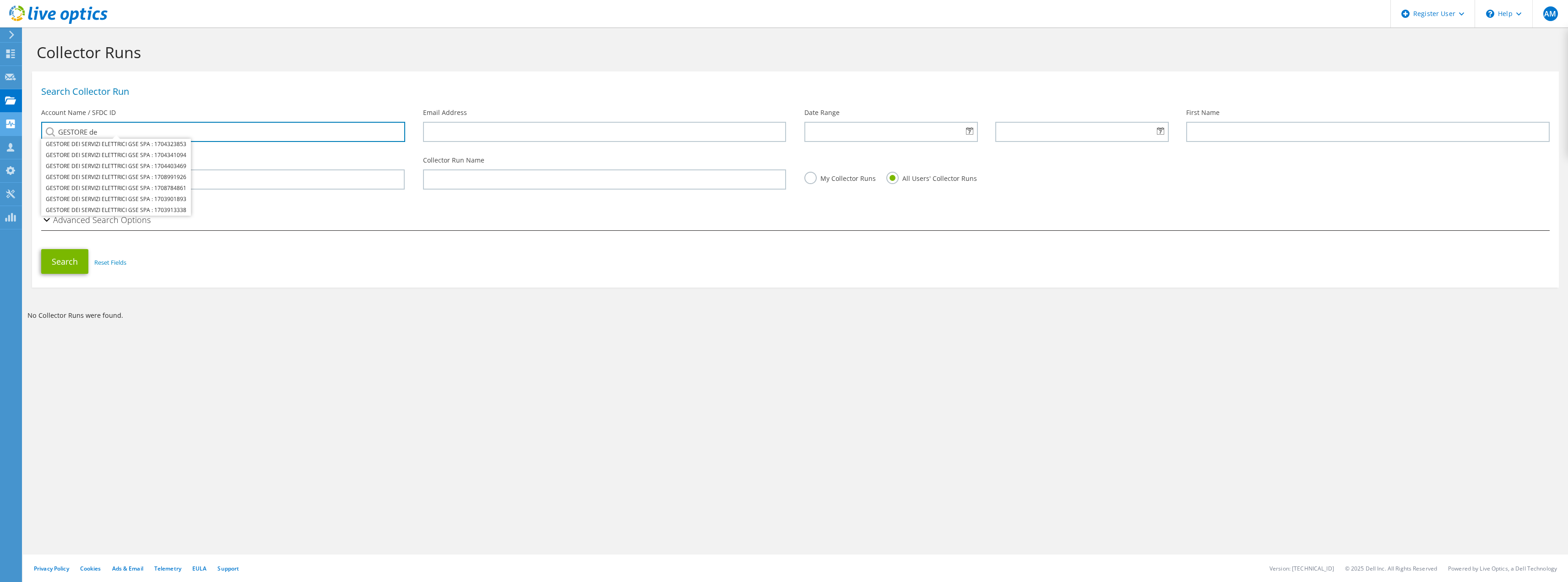
drag, startPoint x: 123, startPoint y: 128, endPoint x: 0, endPoint y: 124, distance: 123.1
click at [0, 124] on div "AM Dell User Alessandra Milita Alessandra.Milita@dell.com Dell My Profile Log O…" at bounding box center [784, 291] width 1568 height 582
click at [117, 124] on input "GESTORE de" at bounding box center [223, 131] width 364 height 20
type input "GESTORE"
click at [260, 85] on div "Search Collector Run" at bounding box center [795, 89] width 1526 height 28
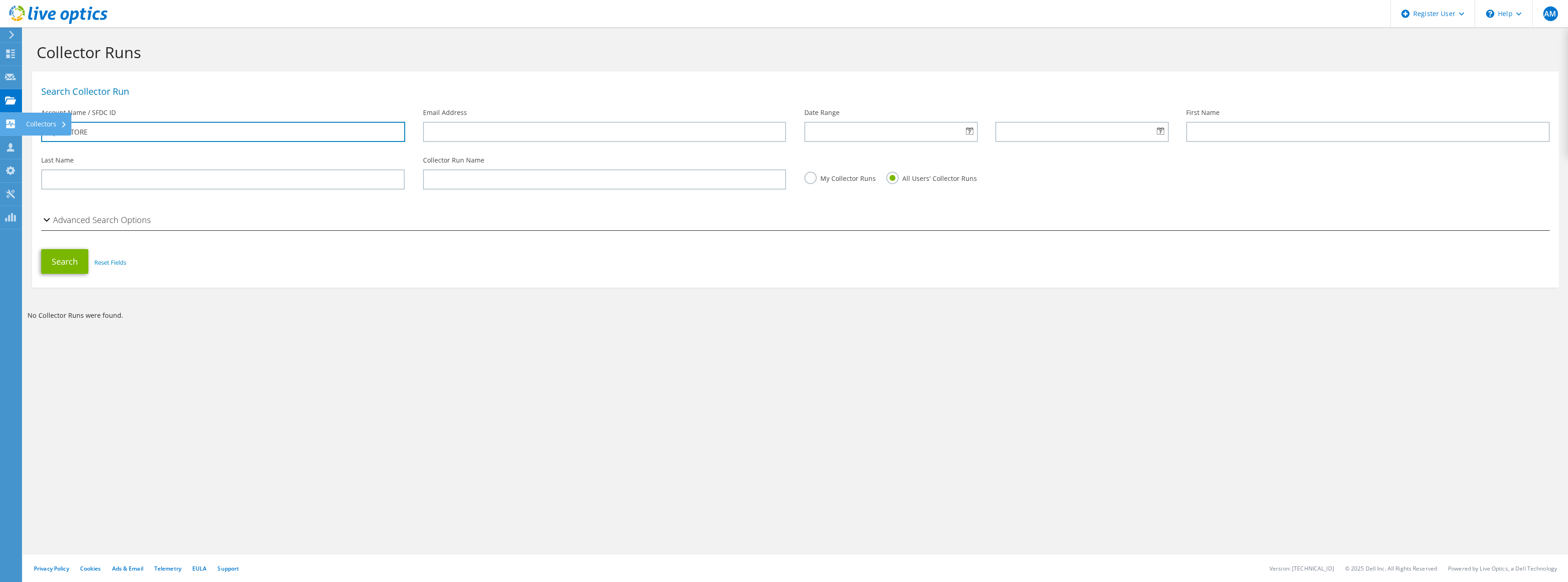
drag, startPoint x: 101, startPoint y: 130, endPoint x: 0, endPoint y: 125, distance: 101.1
click at [0, 125] on div "AM Dell User Alessandra Milita Alessandra.Milita@dell.com Dell My Profile Log O…" at bounding box center [784, 291] width 1568 height 582
click at [120, 132] on input "GESTORE" at bounding box center [223, 131] width 364 height 20
drag, startPoint x: 117, startPoint y: 132, endPoint x: 37, endPoint y: 133, distance: 80.0
click at [37, 133] on div "Account Name / SFDC ID GESTORE GESTORE DEI SERVIZI ELETTRICI GSE SPA : 17043238…" at bounding box center [223, 125] width 382 height 43
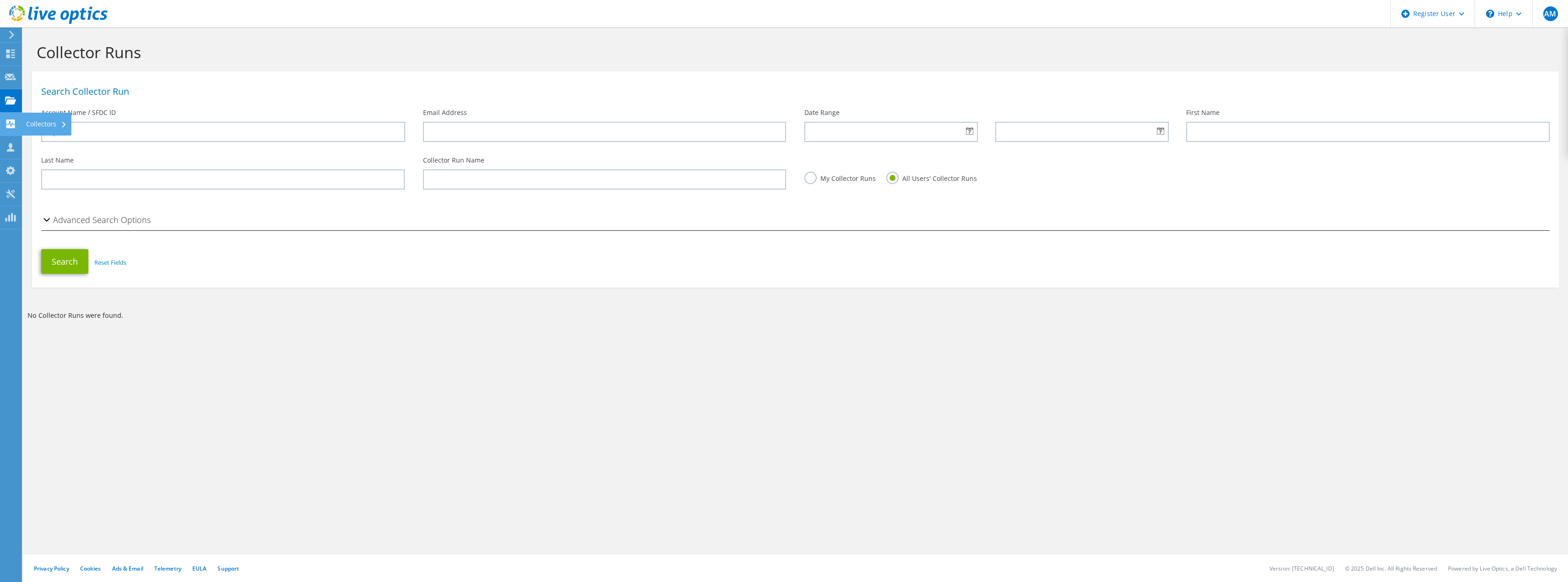
click at [12, 124] on use at bounding box center [10, 123] width 9 height 9
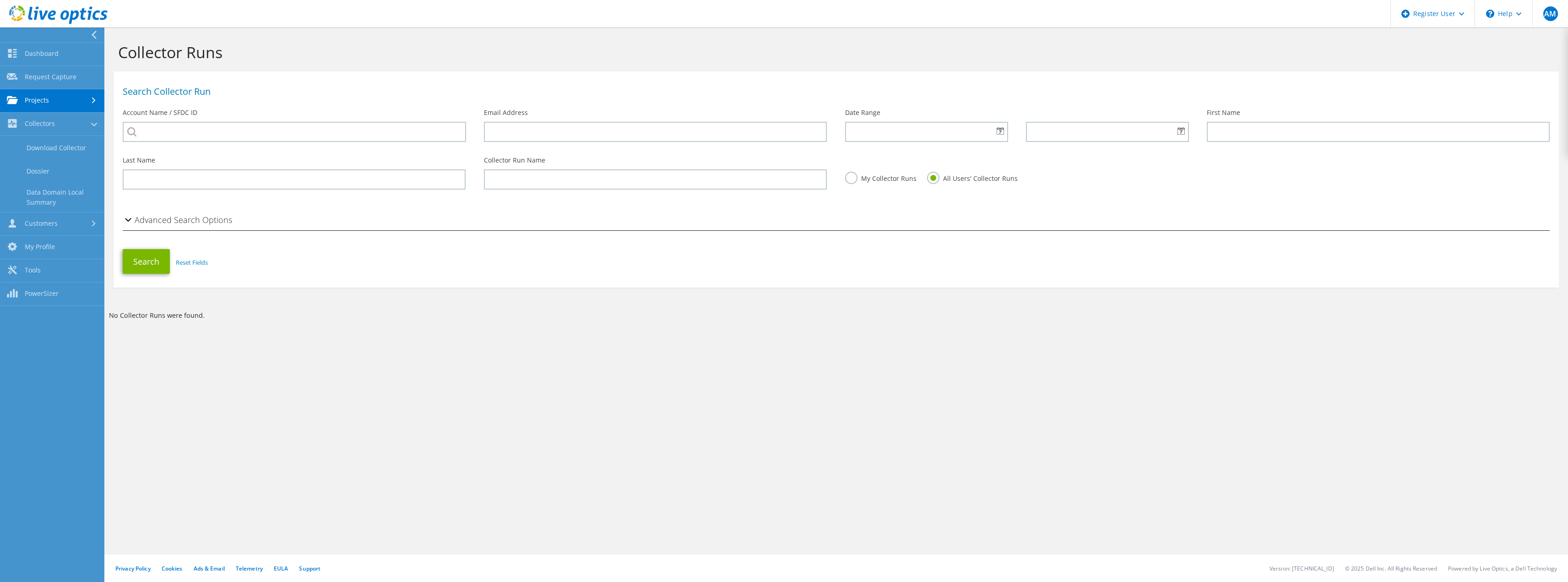
click at [48, 106] on link "Projects" at bounding box center [52, 101] width 105 height 23
click at [62, 149] on link "Upload SIOKIT & Files" at bounding box center [52, 147] width 105 height 23
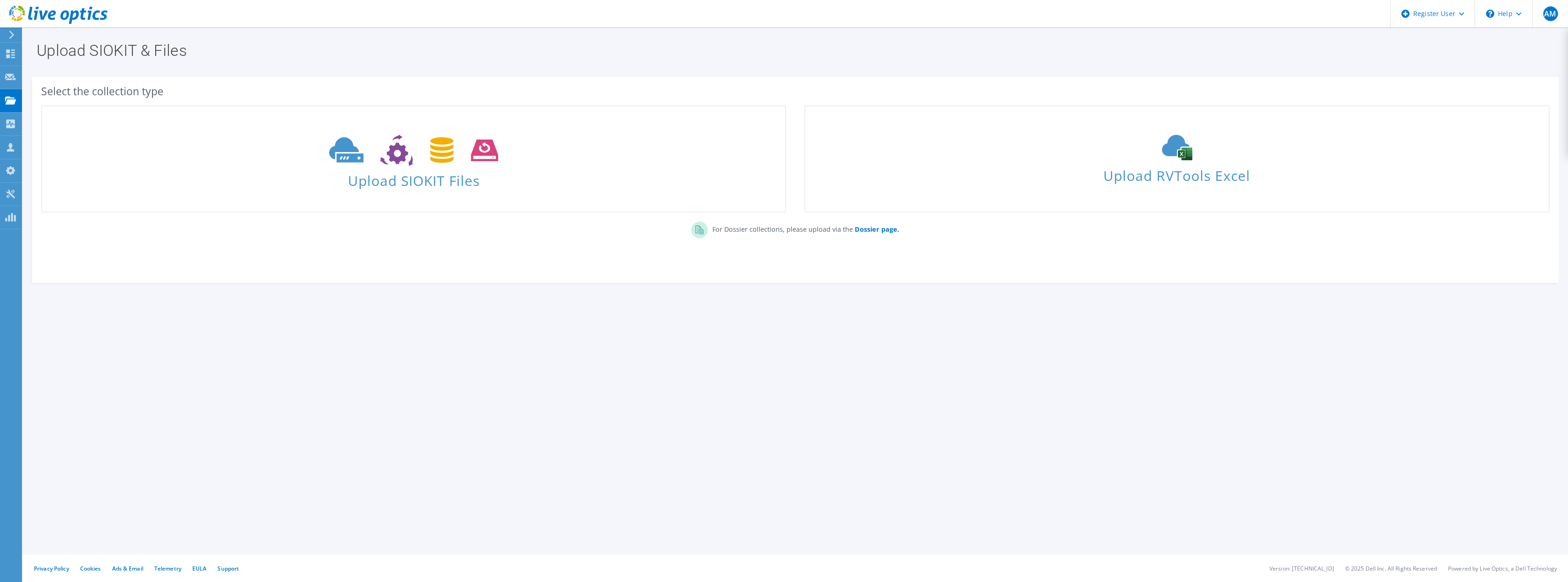
click at [1298, 247] on div "For Dossier collections, please upload via the Dossier page." at bounding box center [795, 232] width 1526 height 31
click at [84, 351] on div "Upload SIOKIT & Files Select the collection type Upload SIOKIT Files Dossier pa…" at bounding box center [795, 304] width 1545 height 554
click at [24, 101] on div "Projects" at bounding box center [43, 100] width 44 height 23
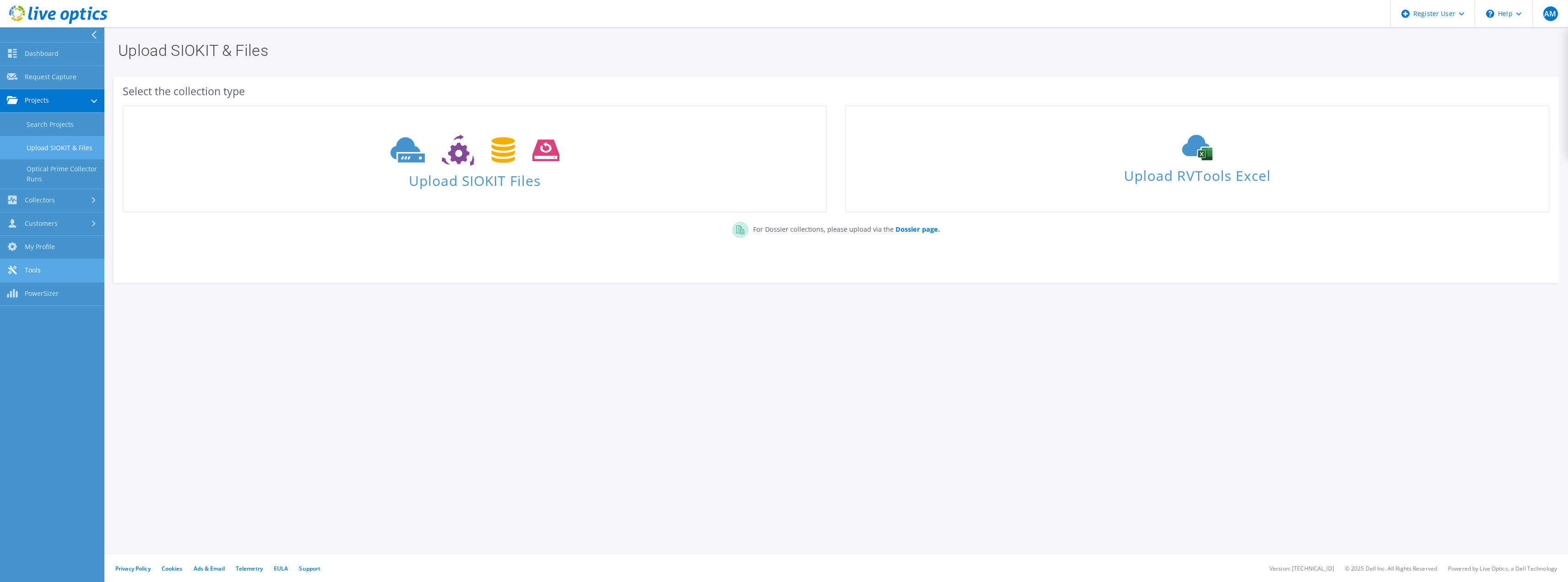
click at [61, 278] on link "Tools" at bounding box center [52, 271] width 105 height 23
